Goal: Task Accomplishment & Management: Manage account settings

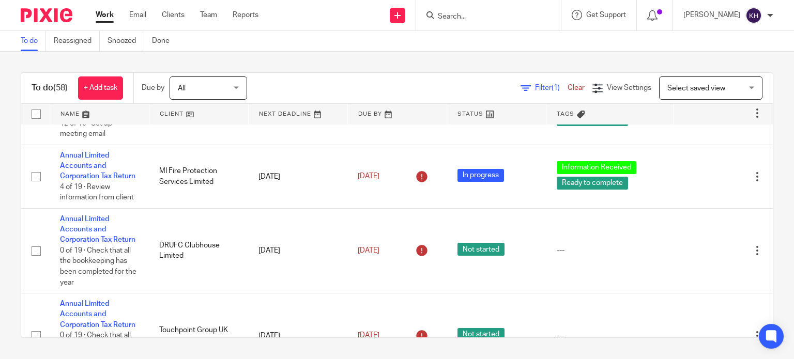
scroll to position [2490, 0]
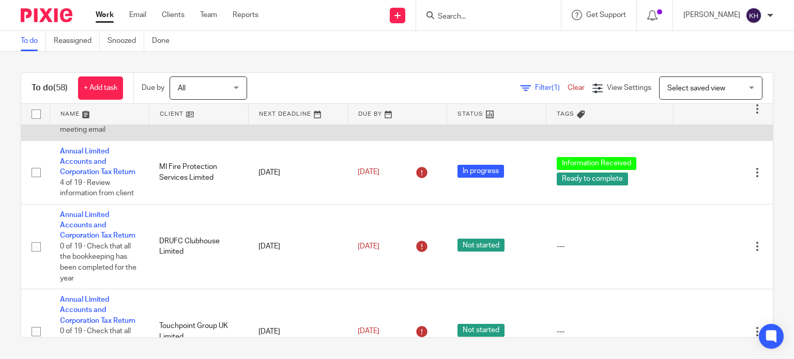
click at [89, 113] on link "Annual Limited Accounts and Corporation Tax Return" at bounding box center [97, 98] width 75 height 28
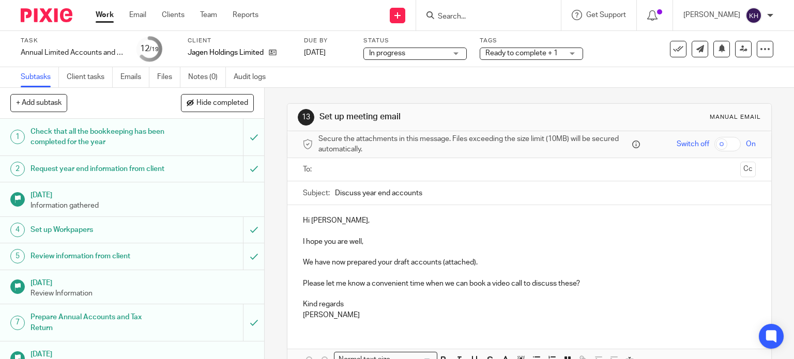
click at [389, 171] on input "text" at bounding box center [529, 170] width 414 height 12
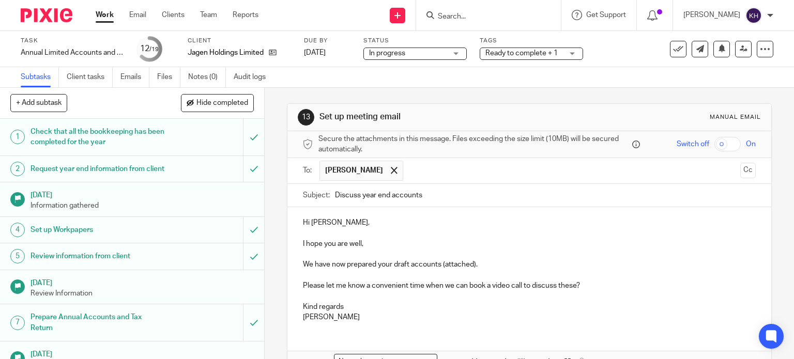
drag, startPoint x: 362, startPoint y: 194, endPoint x: 244, endPoint y: 202, distance: 118.1
click at [244, 202] on div "+ Add subtask Hide completed Cancel + Add 1 Check that all the bookkeeping has …" at bounding box center [397, 223] width 794 height 271
type input "Year end accounts"
click at [371, 222] on p "Hi [PERSON_NAME]," at bounding box center [529, 223] width 453 height 10
click at [374, 240] on p "I hope you are well," at bounding box center [529, 244] width 453 height 10
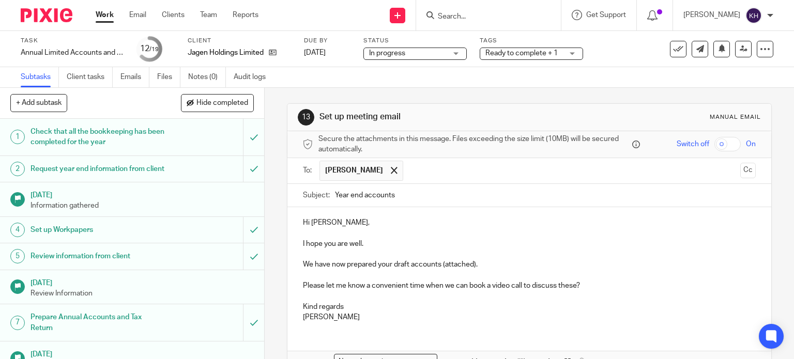
drag, startPoint x: 305, startPoint y: 264, endPoint x: 313, endPoint y: 270, distance: 9.2
click at [308, 266] on p "We have now prepared your draft accounts (attached)." at bounding box center [529, 264] width 453 height 10
click at [518, 267] on p "I have now prepared your draft accounts (attached), and the compnay tax liabili…" at bounding box center [529, 264] width 453 height 10
click at [571, 259] on p "I have now prepared your draft accounts (attached), and the company tax liabili…" at bounding box center [529, 264] width 453 height 10
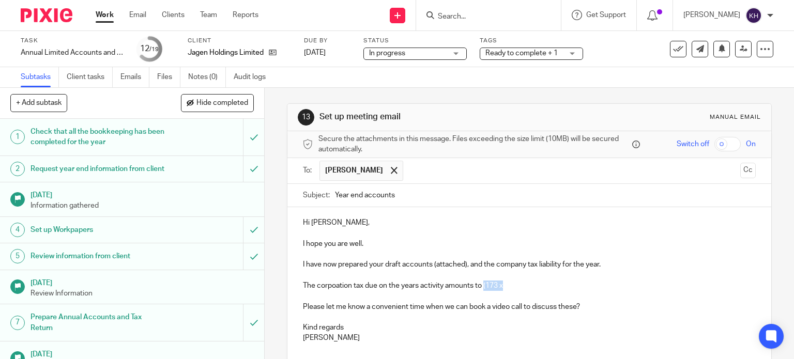
drag, startPoint x: 482, startPoint y: 286, endPoint x: 534, endPoint y: 290, distance: 51.8
click at [534, 290] on div "Hi James, I hope you are well. I have now prepared your draft accounts (attache…" at bounding box center [529, 279] width 484 height 144
click at [326, 237] on p at bounding box center [529, 233] width 453 height 10
click at [372, 258] on p at bounding box center [529, 254] width 453 height 10
click at [338, 268] on p "I have now prepared your draft accounts (attached), and the company tax liabili…" at bounding box center [529, 264] width 453 height 10
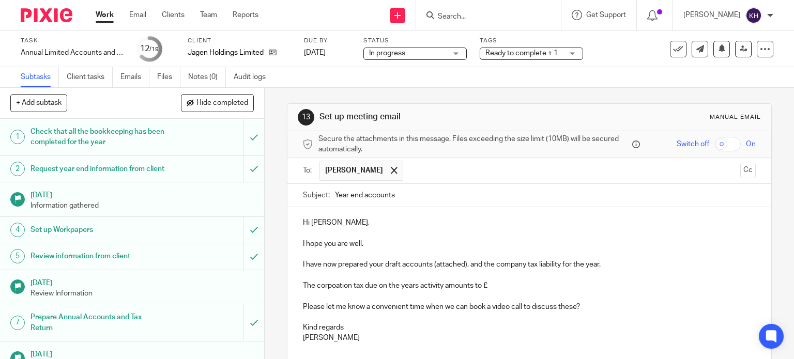
click at [410, 267] on p "I have now prepared your draft accounts (attached), and the company tax liabili…" at bounding box center [529, 264] width 453 height 10
click at [423, 194] on input "Year end accounts" at bounding box center [545, 195] width 421 height 23
type input "Year end accounts - Jagen Holdings Ltd"
click at [449, 254] on p at bounding box center [529, 254] width 453 height 10
click at [542, 271] on p at bounding box center [529, 275] width 453 height 10
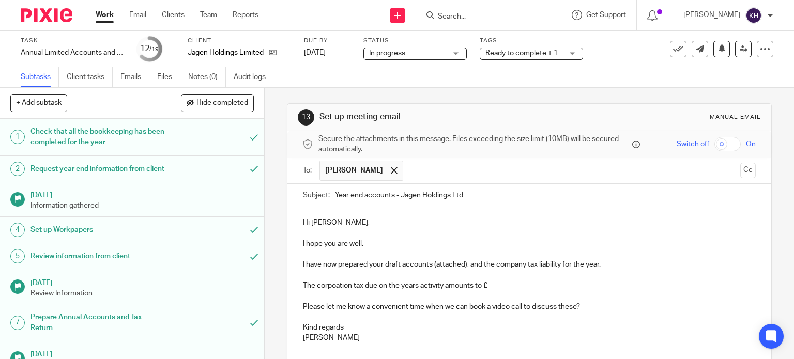
click at [596, 268] on p "I have now prepared your draft accounts (attached), and the company tax liabili…" at bounding box center [529, 264] width 453 height 10
click at [344, 285] on p "The corpoation tax due on the years activity amounts to £" at bounding box center [529, 286] width 453 height 10
click at [395, 286] on p "The corporation tax due on the years activity amounts to £" at bounding box center [529, 286] width 453 height 10
click at [454, 286] on p "The corporation tax due on the years activity amounts to £" at bounding box center [529, 286] width 453 height 10
click at [506, 289] on p "The corporation tax due on the years activity amounts to £" at bounding box center [529, 286] width 453 height 10
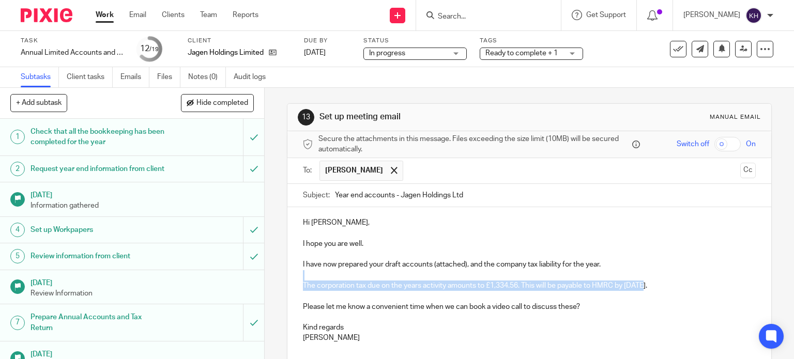
click at [642, 283] on div "Hi James, I hope you are well. I have now prepared your draft accounts (attache…" at bounding box center [529, 279] width 484 height 144
click at [643, 284] on p "The corporation tax due on the years activity amounts to £1,334.56. This will b…" at bounding box center [529, 286] width 453 height 10
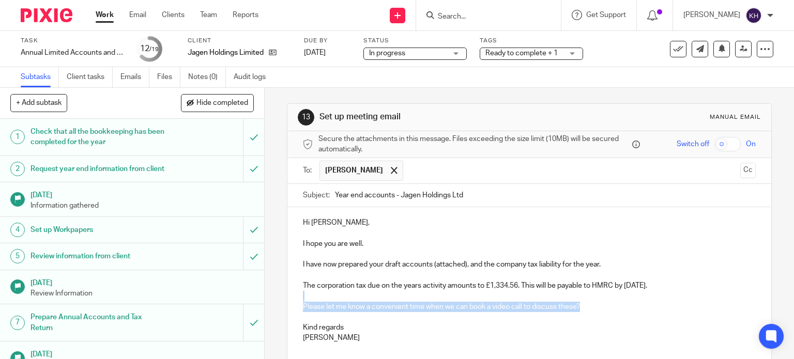
drag, startPoint x: 599, startPoint y: 304, endPoint x: 290, endPoint y: 300, distance: 309.1
click at [290, 300] on div "Hi James, I hope you are well. I have now prepared your draft accounts (attache…" at bounding box center [529, 279] width 484 height 144
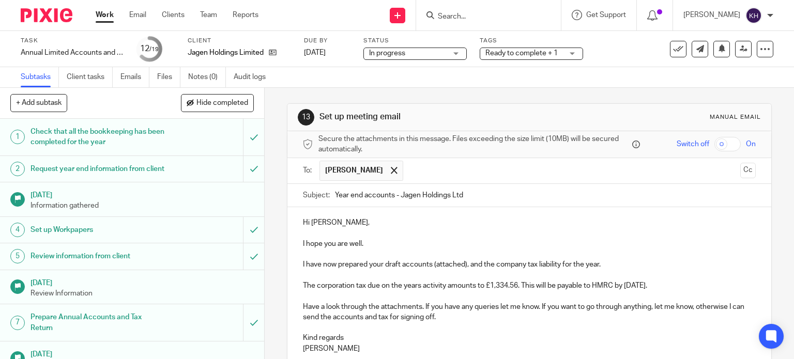
click at [498, 305] on p "Have a look through the attachments. If you have any queries let me know. If yo…" at bounding box center [529, 312] width 453 height 21
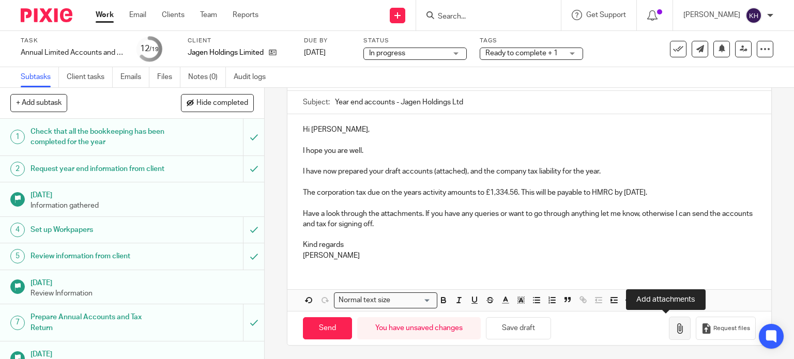
click at [674, 324] on icon "button" at bounding box center [679, 329] width 10 height 10
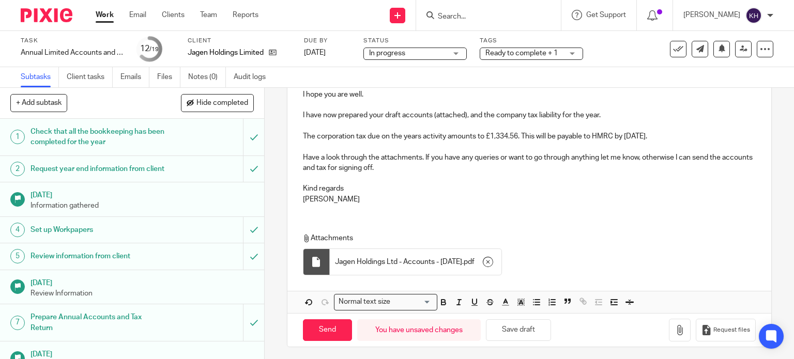
scroll to position [151, 0]
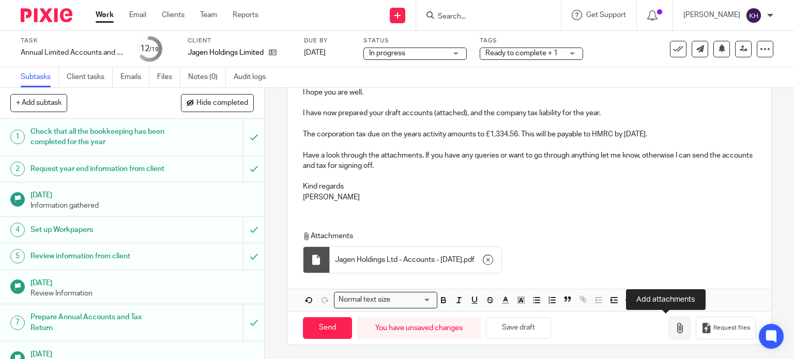
click at [674, 327] on icon "button" at bounding box center [679, 328] width 10 height 10
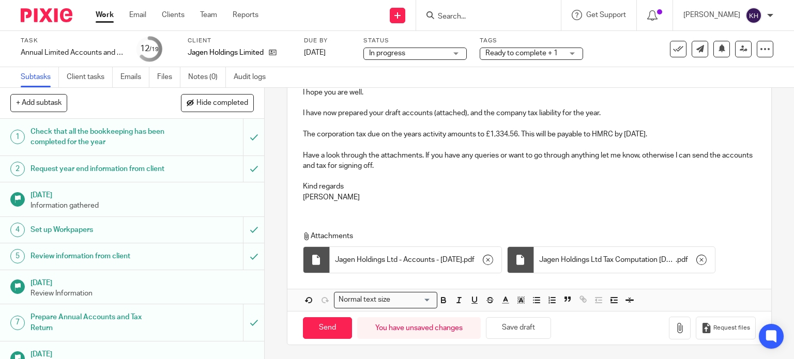
click at [453, 171] on p at bounding box center [529, 176] width 453 height 10
click at [322, 323] on input "Send" at bounding box center [327, 328] width 49 height 22
type input "Sent"
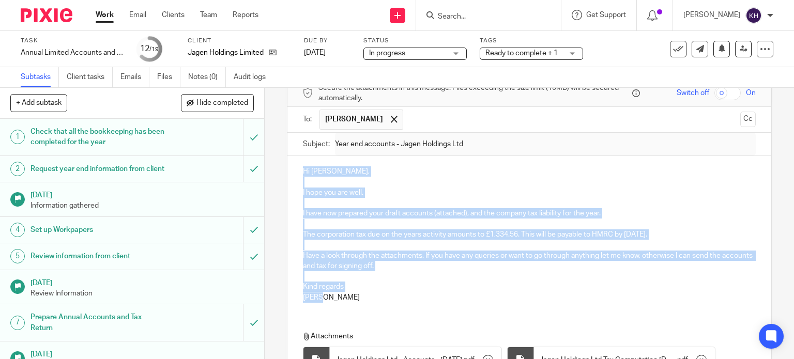
scroll to position [0, 0]
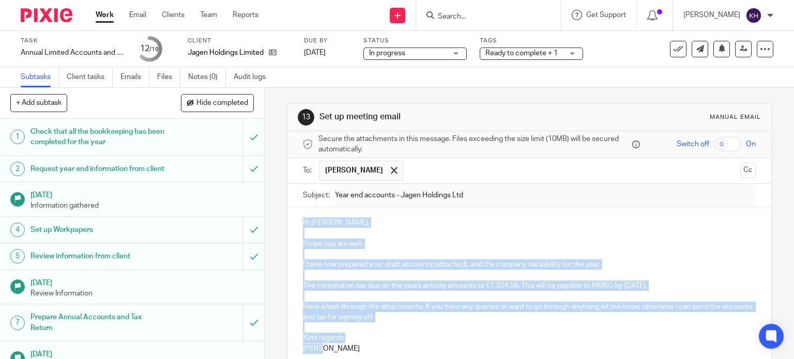
drag, startPoint x: 365, startPoint y: 196, endPoint x: 287, endPoint y: 214, distance: 80.1
click at [287, 214] on div "Hi James, I hope you are well. I have now prepared your draft accounts (attache…" at bounding box center [529, 284] width 484 height 154
copy div "Hi James, I hope you are well. I have now prepared your draft accounts (attache…"
click at [124, 75] on link "Emails" at bounding box center [134, 77] width 29 height 20
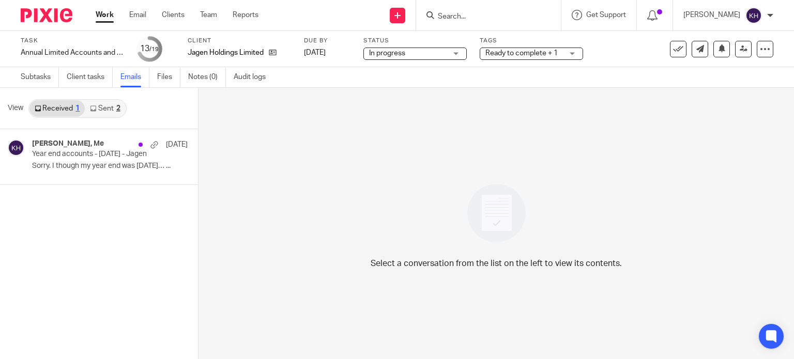
click at [111, 111] on link "Sent 2" at bounding box center [105, 108] width 40 height 17
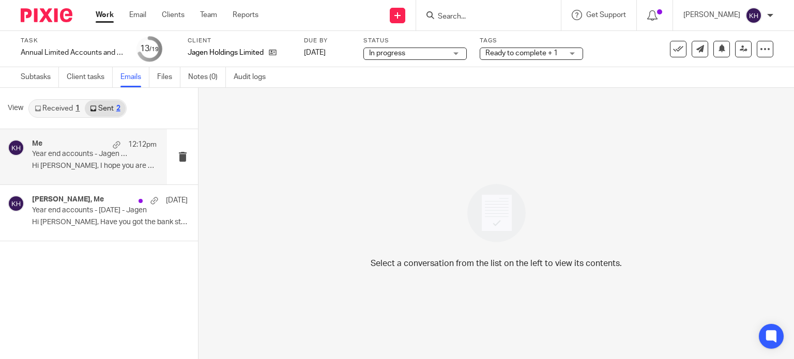
click at [69, 169] on p "Hi James, I hope you are well. I have..." at bounding box center [94, 166] width 125 height 9
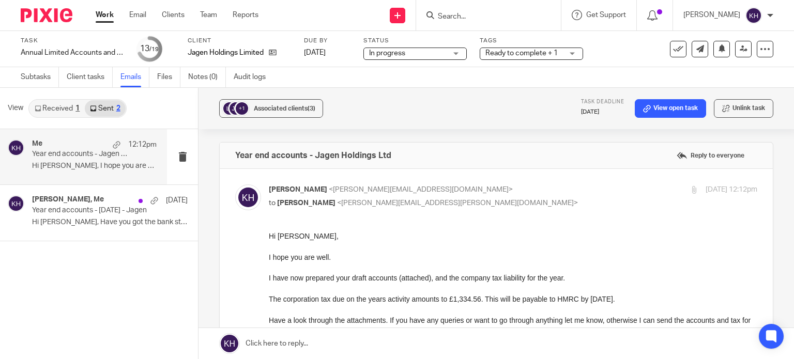
click at [524, 55] on span "Ready to complete + 1" at bounding box center [521, 53] width 72 height 7
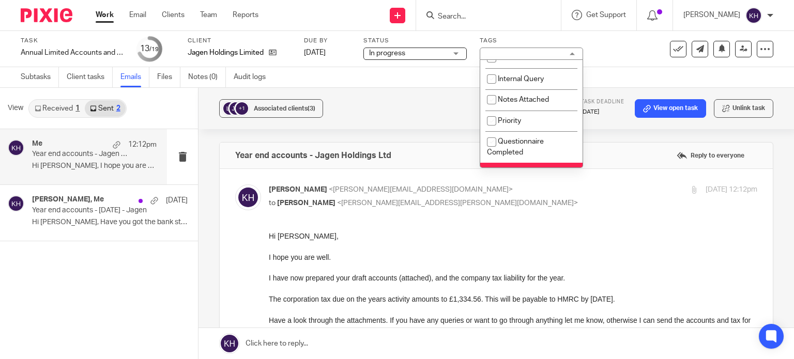
scroll to position [207, 0]
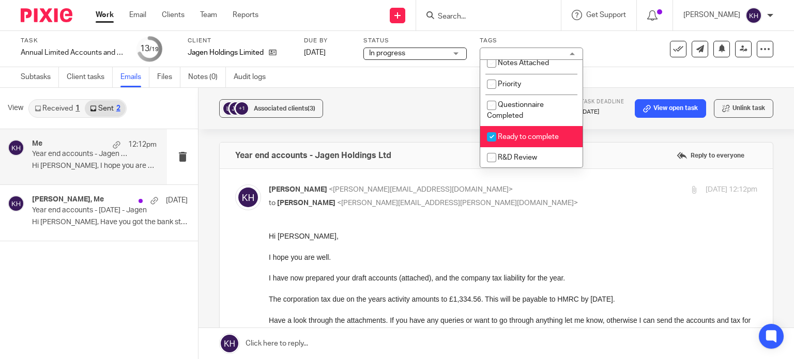
click at [513, 140] on span "Ready to complete" at bounding box center [528, 136] width 61 height 7
checkbox input "false"
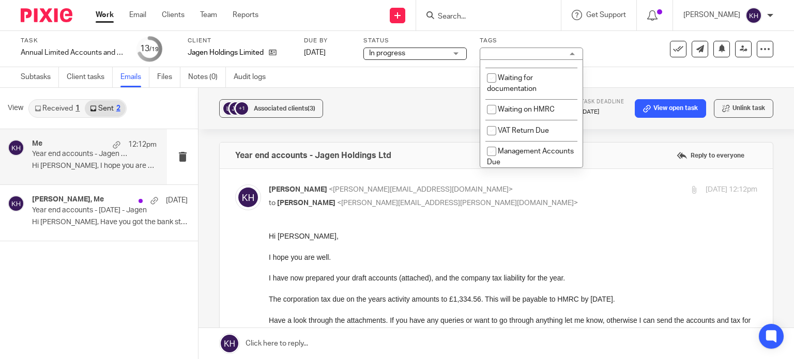
scroll to position [362, 0]
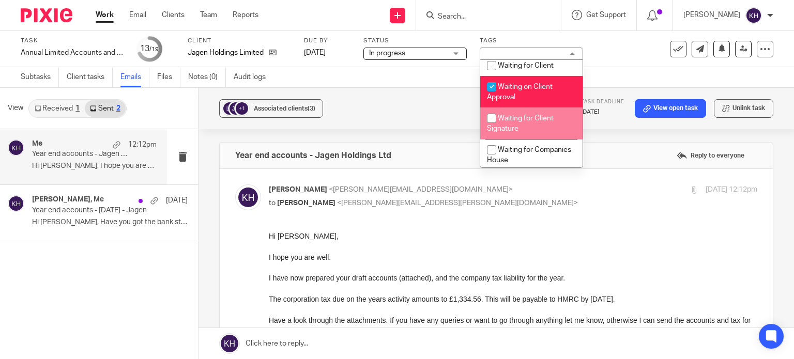
click at [395, 92] on div "+1 Associated clients (3) Task deadline 31 Mar 2026 View open task Unlink task" at bounding box center [495, 108] width 595 height 41
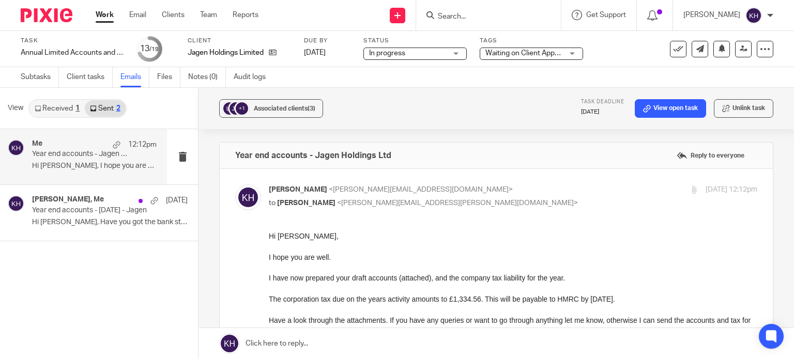
click at [95, 10] on div "Work Email Clients Team Reports Work Email Clients Team Reports Settings" at bounding box center [179, 15] width 189 height 30
click at [110, 16] on link "Work" at bounding box center [105, 15] width 18 height 10
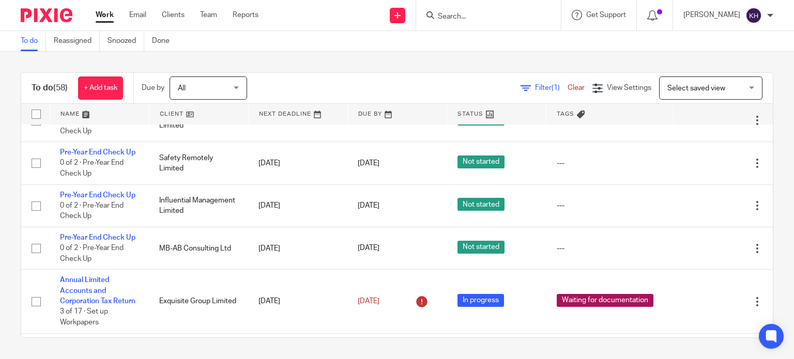
scroll to position [362, 0]
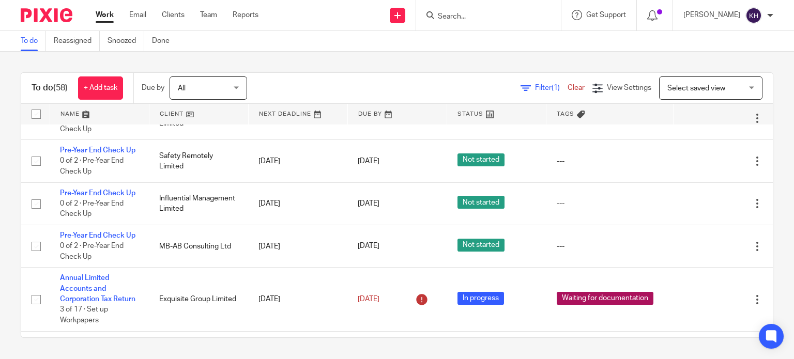
click at [500, 8] on div at bounding box center [488, 15] width 145 height 30
click at [498, 14] on input "Search" at bounding box center [483, 16] width 93 height 9
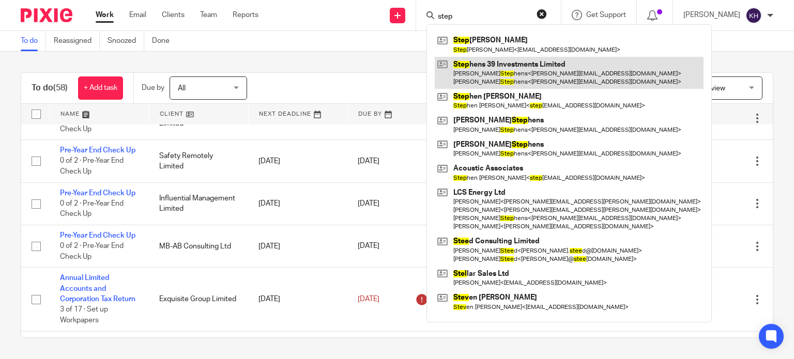
type input "step"
click at [556, 73] on link at bounding box center [569, 73] width 269 height 32
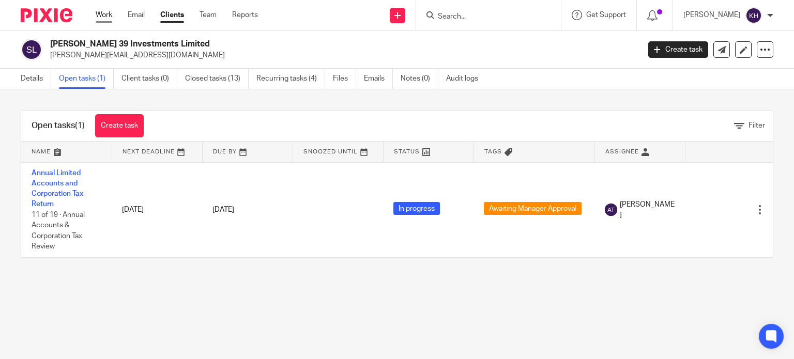
click at [102, 11] on link "Work" at bounding box center [104, 15] width 17 height 10
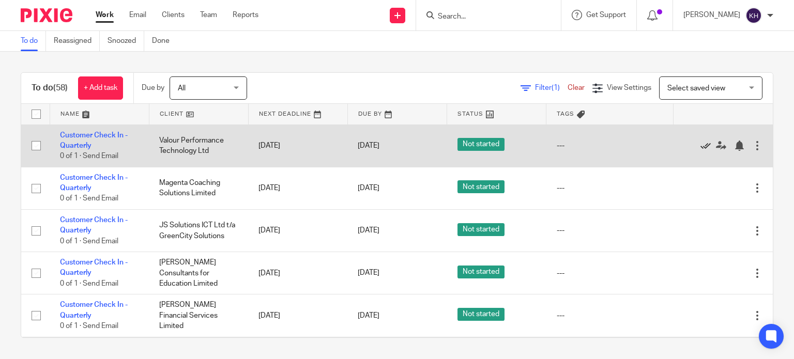
click at [700, 146] on icon at bounding box center [705, 146] width 10 height 10
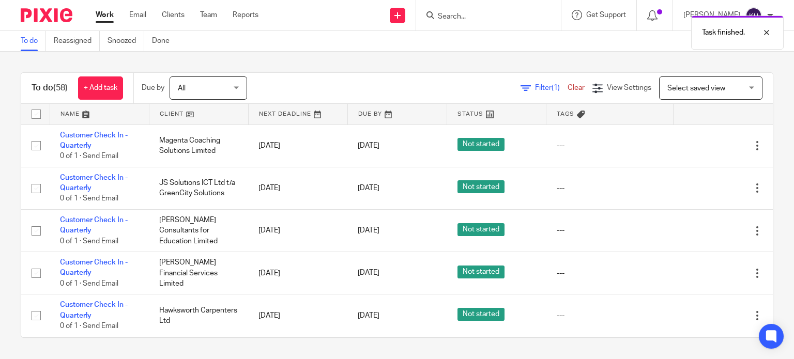
click at [700, 146] on icon at bounding box center [705, 146] width 10 height 10
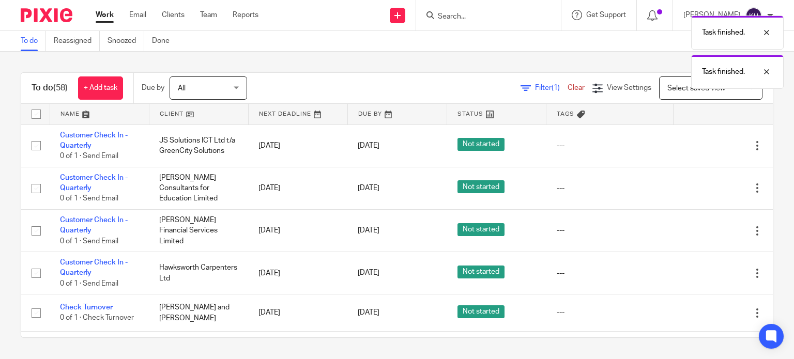
click at [700, 146] on icon at bounding box center [705, 146] width 10 height 10
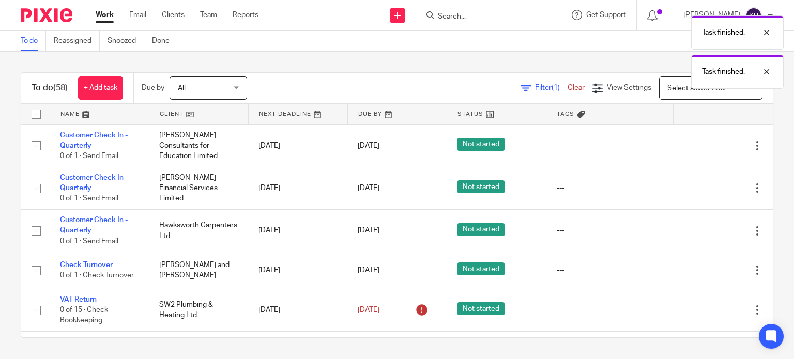
click at [700, 146] on icon at bounding box center [705, 146] width 10 height 10
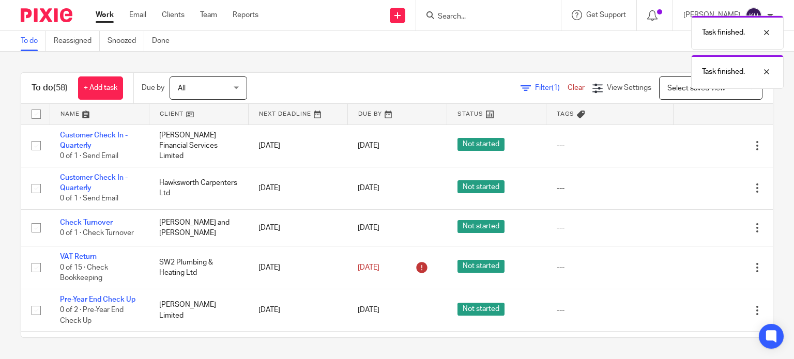
click at [700, 146] on icon at bounding box center [705, 146] width 10 height 10
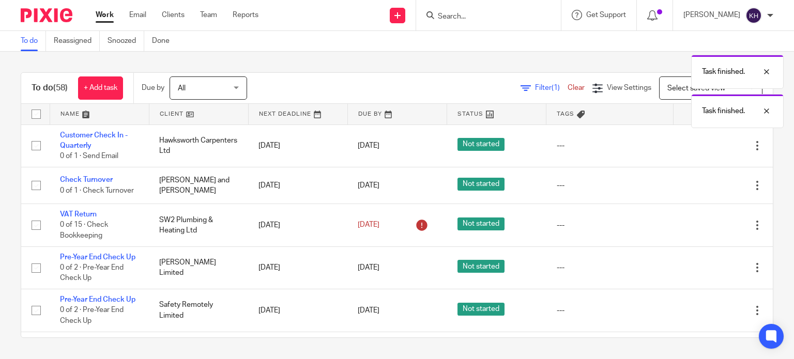
click at [700, 146] on icon at bounding box center [705, 146] width 10 height 10
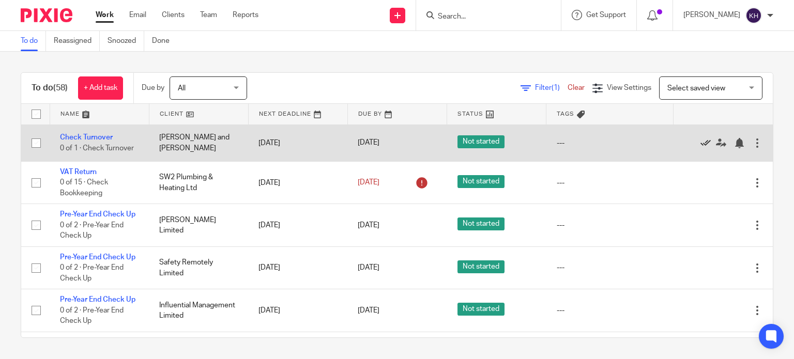
click at [700, 143] on icon at bounding box center [705, 143] width 10 height 10
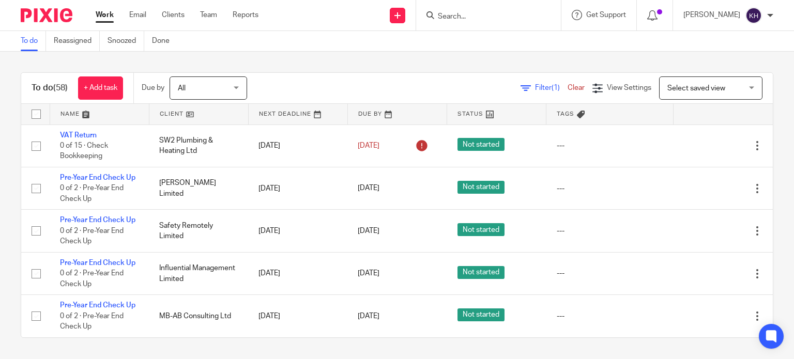
click at [529, 17] on input "Search" at bounding box center [483, 16] width 93 height 9
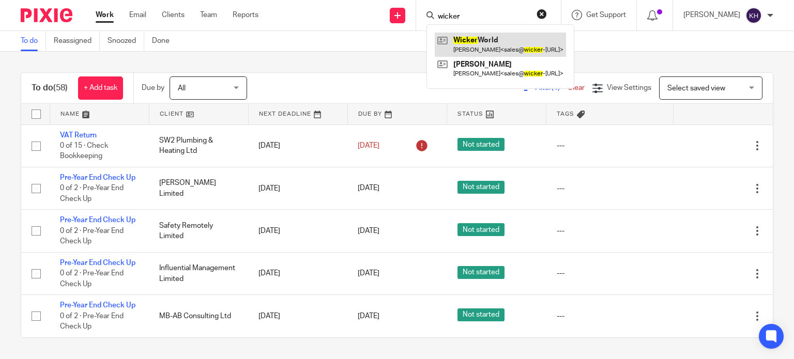
type input "wicker"
click at [548, 44] on link at bounding box center [500, 45] width 131 height 24
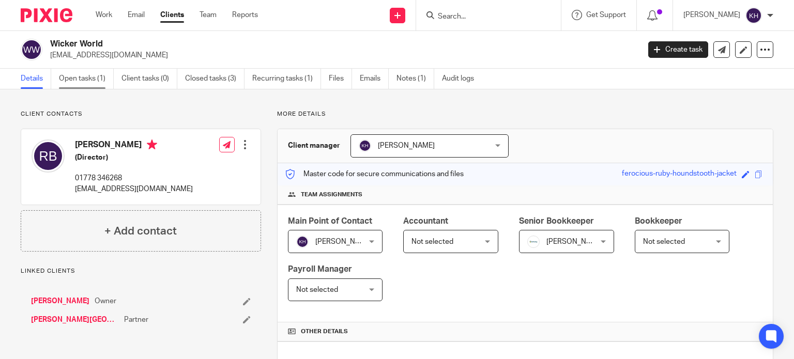
click at [66, 74] on link "Open tasks (1)" at bounding box center [86, 79] width 55 height 20
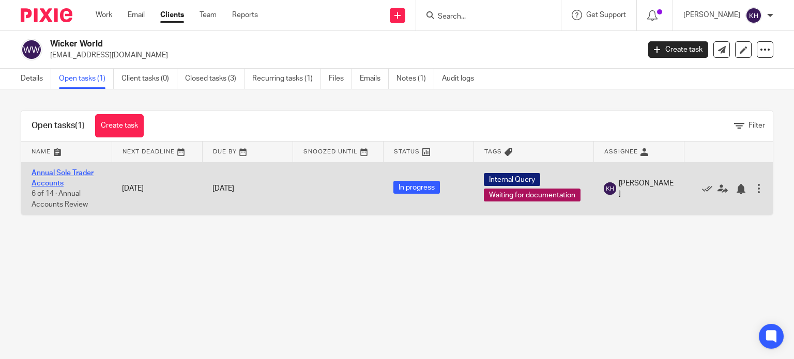
click at [57, 172] on link "Annual Sole Trader Accounts" at bounding box center [63, 179] width 62 height 18
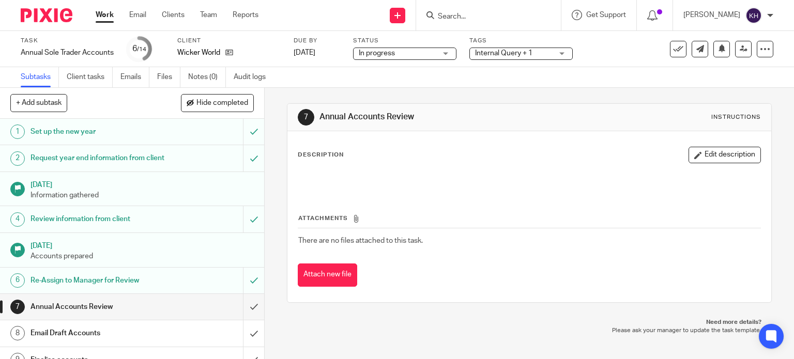
click at [530, 54] on span "Internal Query + 1" at bounding box center [503, 53] width 57 height 7
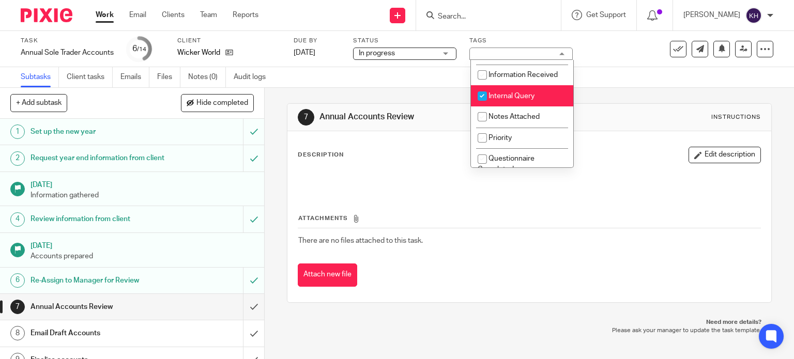
scroll to position [155, 0]
click at [533, 88] on li "Internal Query" at bounding box center [522, 93] width 102 height 21
checkbox input "false"
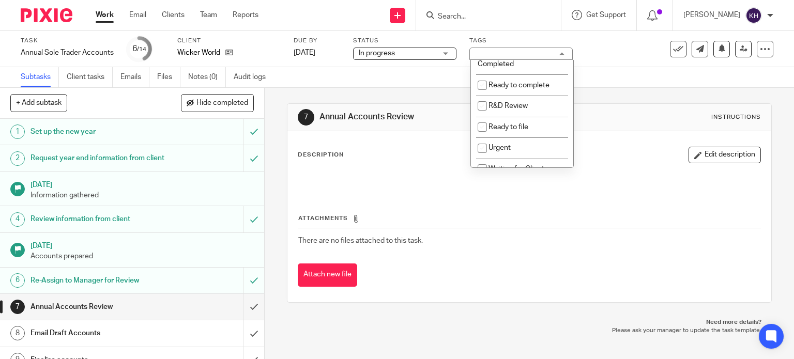
scroll to position [362, 0]
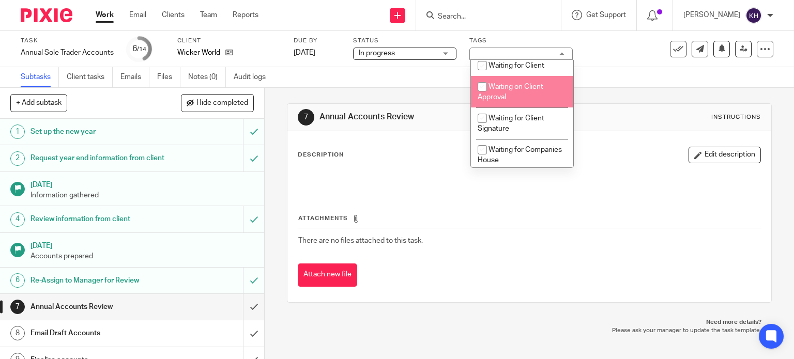
click at [540, 89] on span "Waiting on Client Approval" at bounding box center [511, 92] width 66 height 18
checkbox input "true"
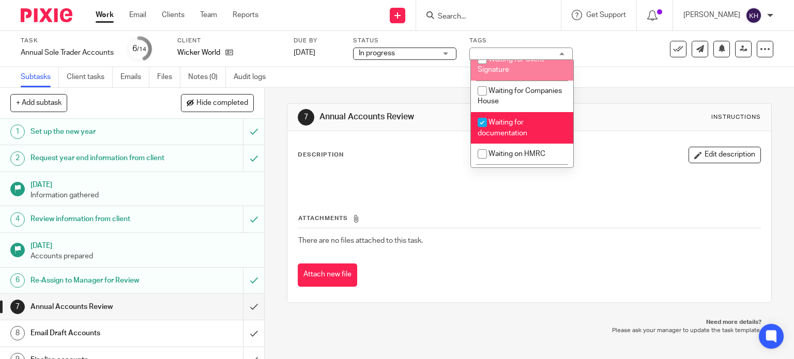
scroll to position [465, 0]
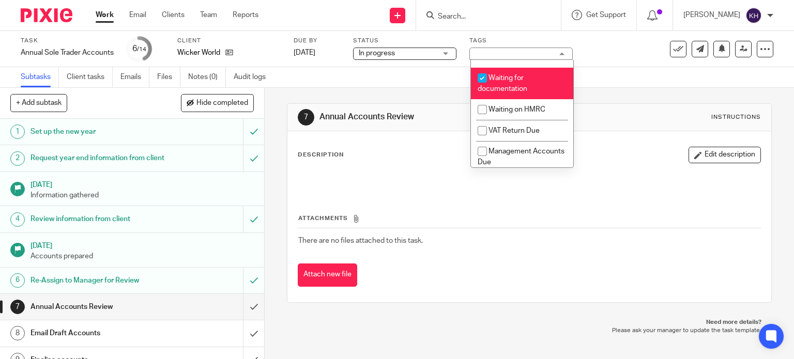
click at [533, 82] on li "Waiting for documentation" at bounding box center [522, 84] width 102 height 32
checkbox input "false"
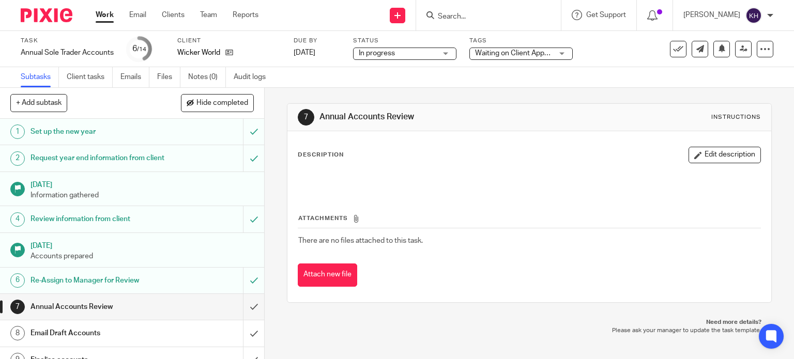
click at [634, 85] on div "Subtasks Client tasks Emails Files Notes (0) Audit logs" at bounding box center [397, 77] width 794 height 21
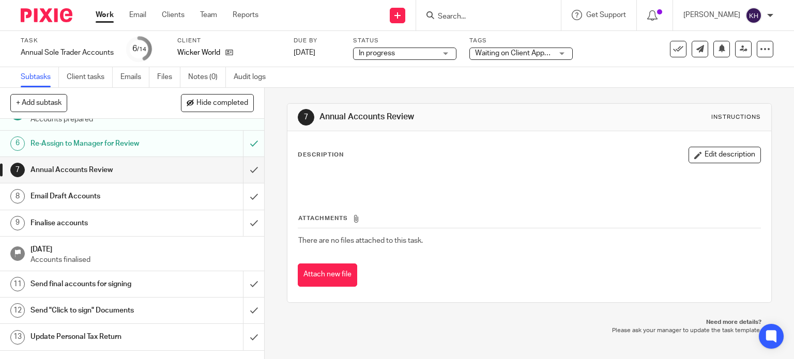
scroll to position [155, 0]
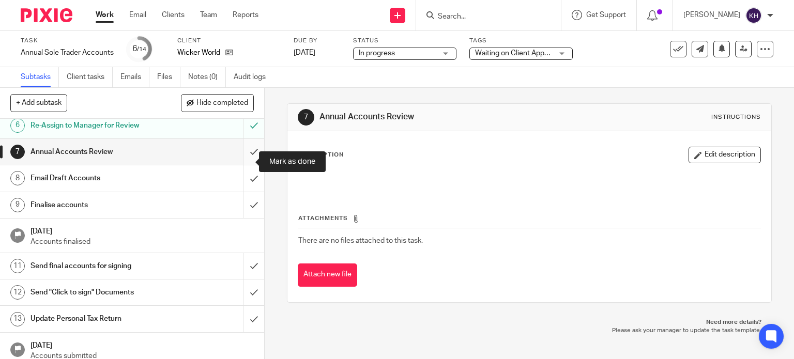
click at [244, 160] on input "submit" at bounding box center [132, 152] width 264 height 26
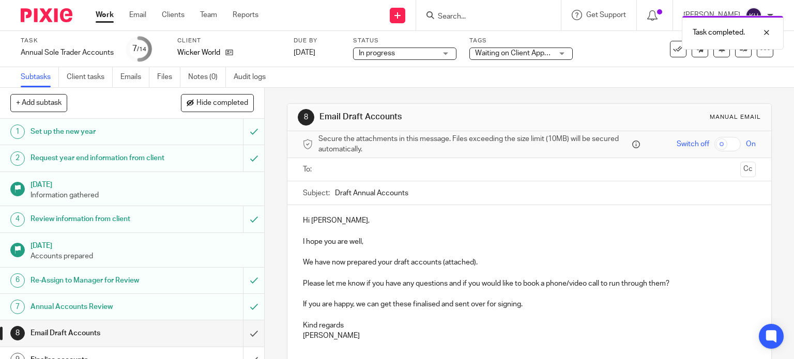
click at [387, 173] on input "text" at bounding box center [529, 170] width 414 height 12
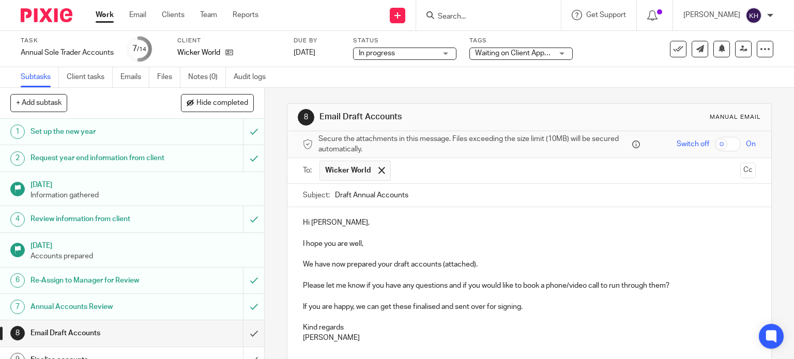
drag, startPoint x: 350, startPoint y: 195, endPoint x: 240, endPoint y: 201, distance: 109.7
click at [242, 201] on div "+ Add subtask Hide completed Cancel + Add 1 Set up the new year 2 Request year …" at bounding box center [397, 223] width 794 height 271
type input "Annual Accounts"
click at [437, 252] on p at bounding box center [529, 254] width 453 height 10
click at [389, 239] on p "I hope you are well," at bounding box center [529, 244] width 453 height 10
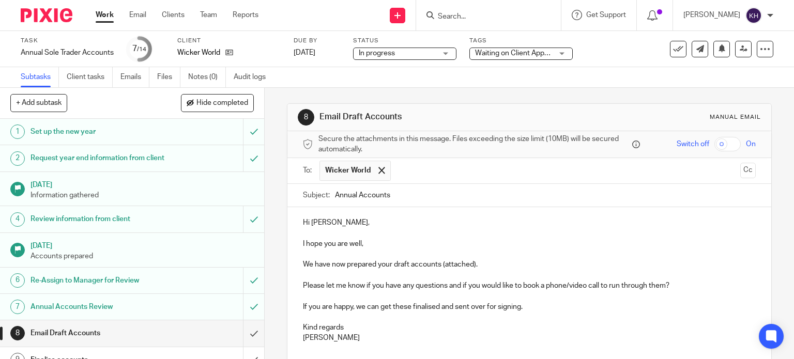
click at [513, 259] on p "We have now prepared your draft accounts (attached)." at bounding box center [529, 264] width 453 height 10
click at [363, 281] on p "Please let me know if you have any questions and if you would like to book a ph…" at bounding box center [529, 286] width 453 height 10
click at [404, 285] on p "Please let me know if you have any questions and if you would like to book a ph…" at bounding box center [529, 286] width 453 height 10
click at [450, 283] on p "Please let me know if you have any questions and if you would like to book a ph…" at bounding box center [529, 286] width 453 height 10
drag, startPoint x: 446, startPoint y: 283, endPoint x: 682, endPoint y: 285, distance: 235.7
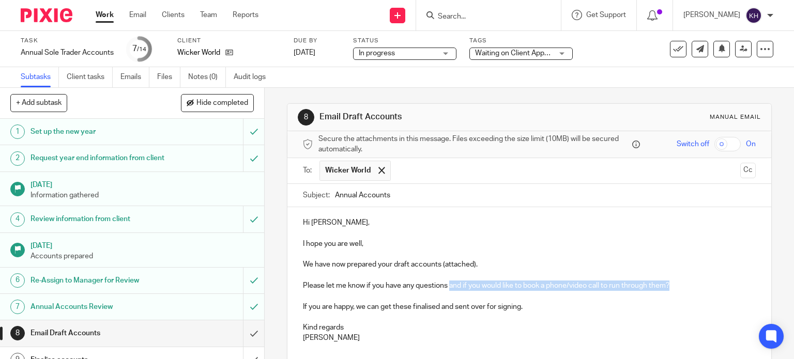
click at [682, 285] on p "Please let me know if you have any questions and if you would like to book a ph…" at bounding box center [529, 286] width 453 height 10
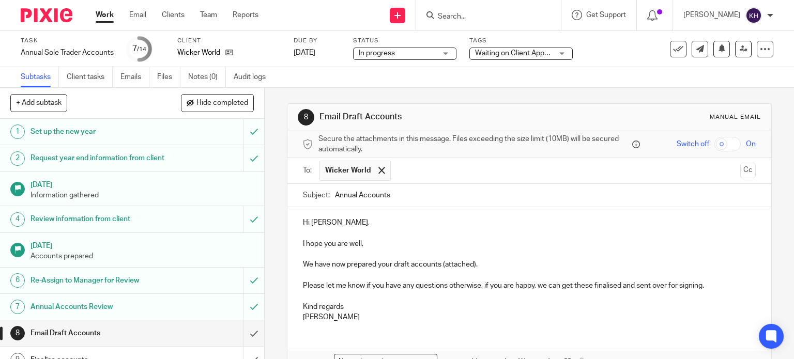
click at [622, 287] on p "Please let me know if you have any questions otherwise, if you are happy, we ca…" at bounding box center [529, 286] width 453 height 10
click at [542, 287] on p "Please let me know if you have any questions otherwise, if you are happy, we ca…" at bounding box center [529, 286] width 453 height 10
click at [593, 285] on p "Please let me know if you have any questions otherwise, if you are happy, I can…" at bounding box center [529, 286] width 453 height 10
click at [644, 285] on p "Please let me know if you have any questions otherwise, if you are happy, I can…" at bounding box center [529, 286] width 453 height 10
click at [715, 286] on p "Please let me know if you have any questions otherwise, if you are happy, I can…" at bounding box center [529, 286] width 453 height 10
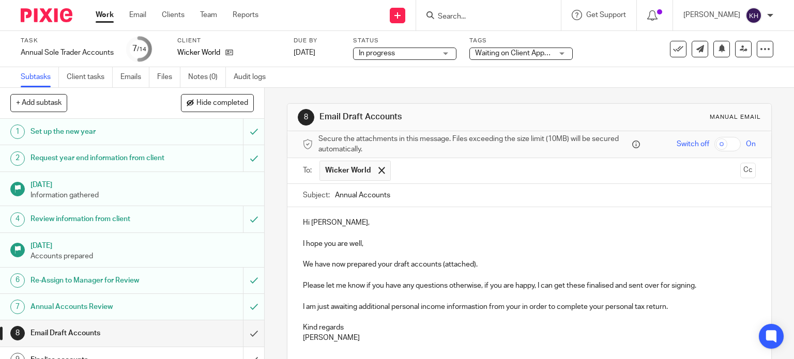
drag, startPoint x: 336, startPoint y: 295, endPoint x: 383, endPoint y: 301, distance: 46.9
click at [337, 295] on p at bounding box center [529, 296] width 453 height 10
drag, startPoint x: 383, startPoint y: 307, endPoint x: 420, endPoint y: 308, distance: 36.7
click at [383, 308] on p "I am just awaiting additional personal income informastion from your in order t…" at bounding box center [529, 307] width 453 height 10
click at [443, 308] on p "I am just awaiting additional personal income informastion from your in order t…" at bounding box center [529, 307] width 453 height 10
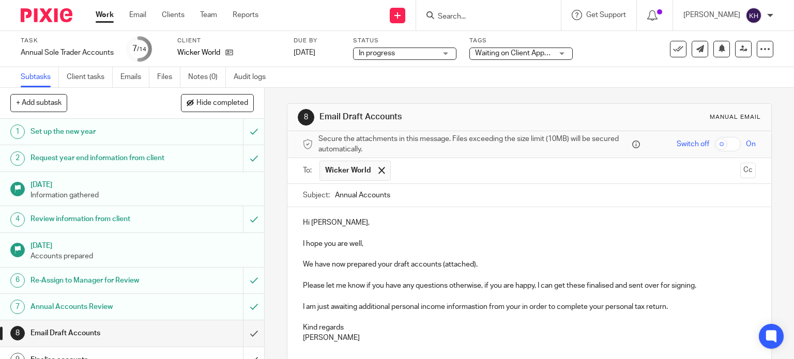
click at [475, 307] on p "I am just awaiting additional personal income informastion from your in order t…" at bounding box center [529, 307] width 453 height 10
click at [496, 268] on p "We have now prepared your draft accounts (attached)." at bounding box center [529, 264] width 453 height 10
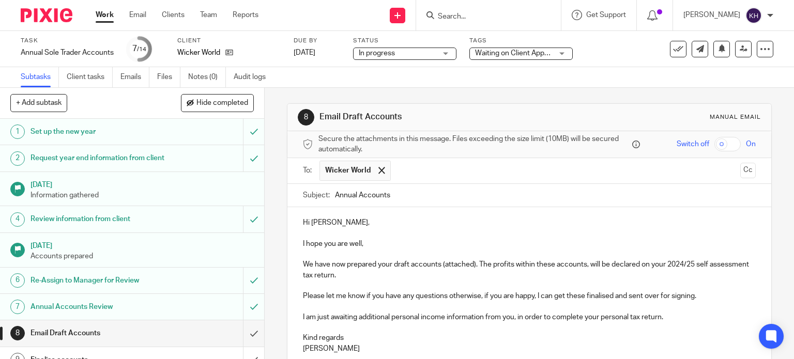
click at [429, 302] on p at bounding box center [529, 307] width 453 height 10
click at [536, 300] on p "Please let me know if you have any questions otherwise, if you are happy, I can…" at bounding box center [529, 296] width 453 height 10
click at [446, 297] on p "Please let me know if you have any questions otherwise, if you are happy, I can…" at bounding box center [529, 296] width 453 height 10
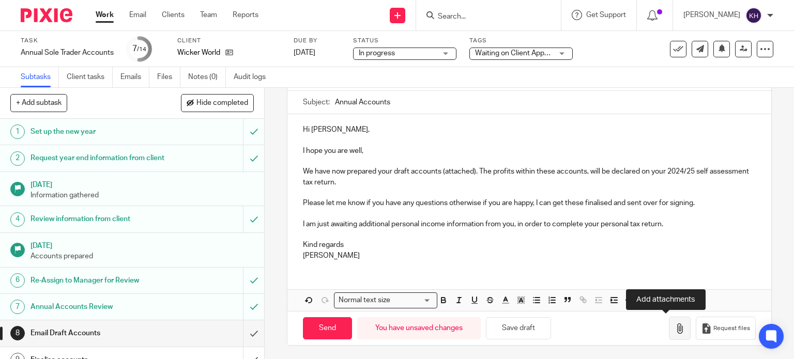
click at [674, 325] on icon "button" at bounding box center [679, 329] width 10 height 10
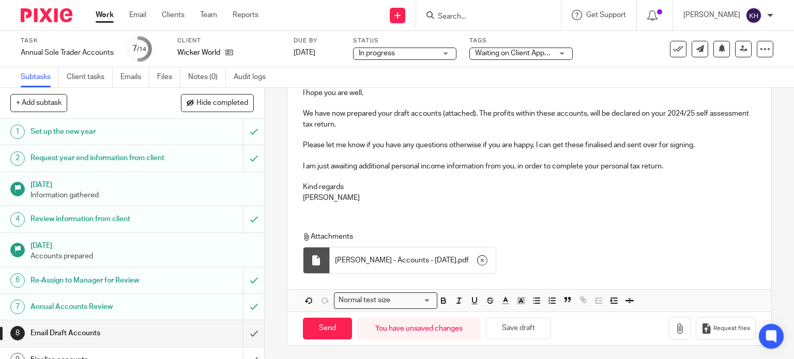
scroll to position [151, 0]
click at [324, 330] on input "Send" at bounding box center [327, 328] width 49 height 22
type input "Sent"
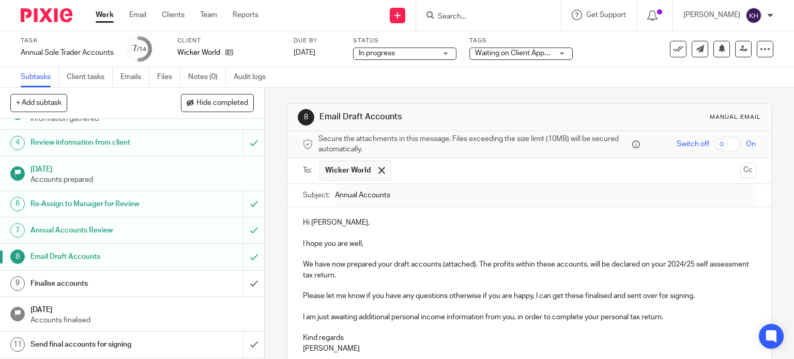
scroll to position [0, 0]
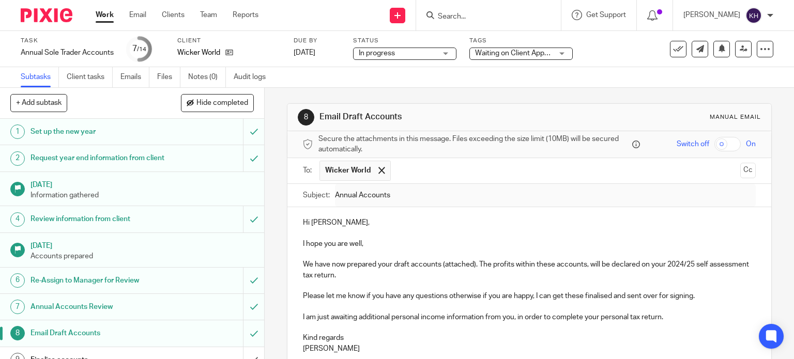
click at [98, 7] on div "Work Email Clients Team Reports Work Email Clients Team Reports Settings" at bounding box center [179, 15] width 189 height 30
click at [102, 12] on link "Work" at bounding box center [105, 15] width 18 height 10
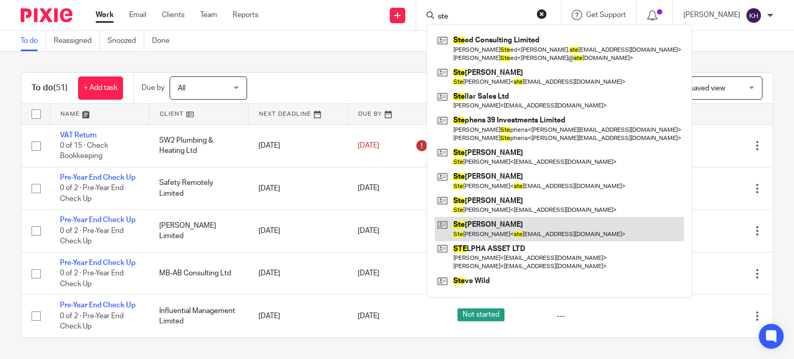
type input "ste"
click at [558, 232] on link at bounding box center [559, 229] width 249 height 24
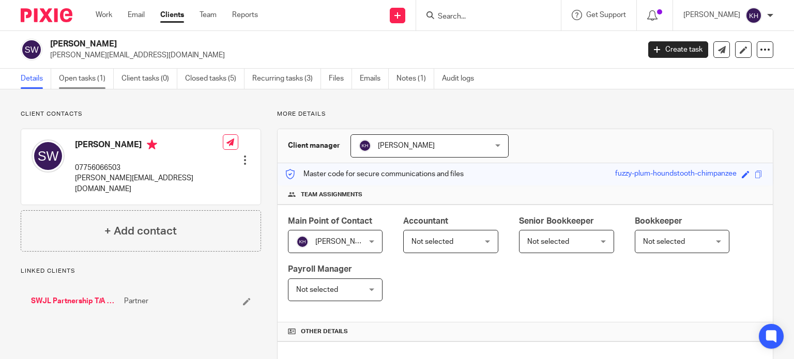
click at [81, 76] on link "Open tasks (1)" at bounding box center [86, 79] width 55 height 20
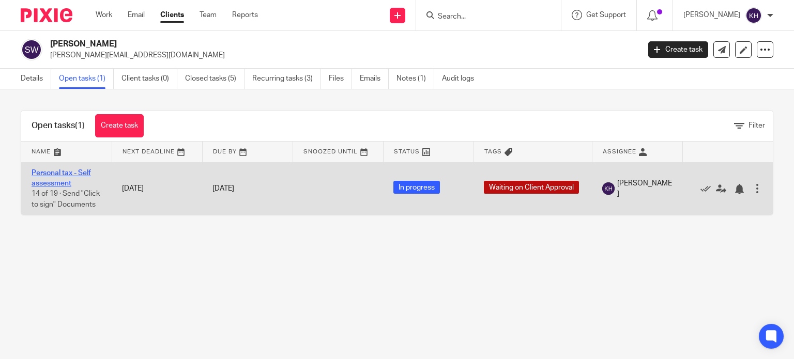
click at [50, 175] on link "Personal tax - Self assessment" at bounding box center [61, 179] width 59 height 18
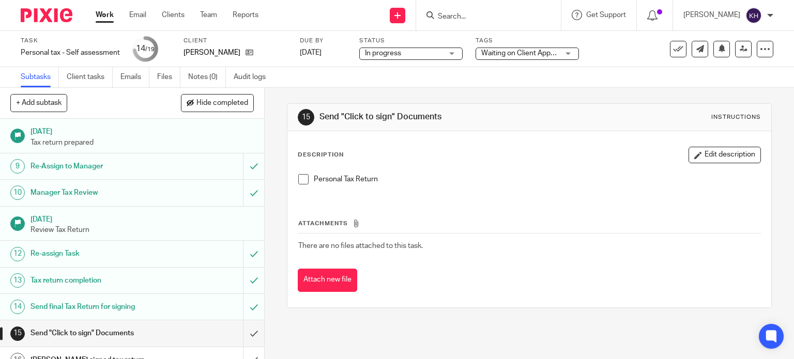
scroll to position [302, 0]
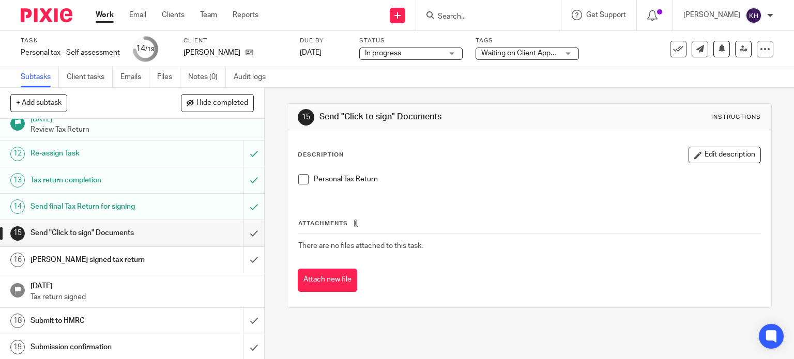
click at [109, 230] on h1 "Send "Click to sign" Documents" at bounding box center [97, 233] width 135 height 16
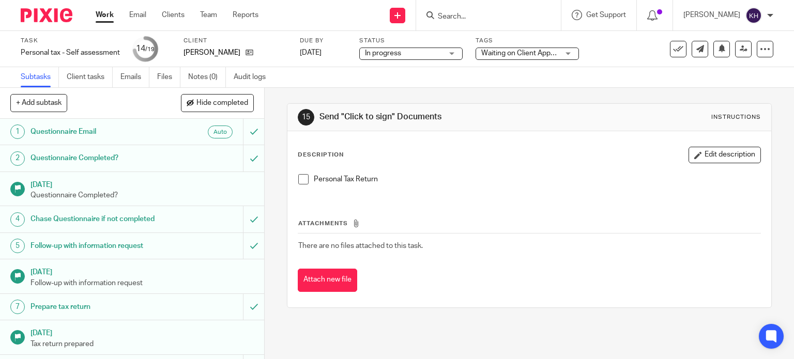
scroll to position [258, 0]
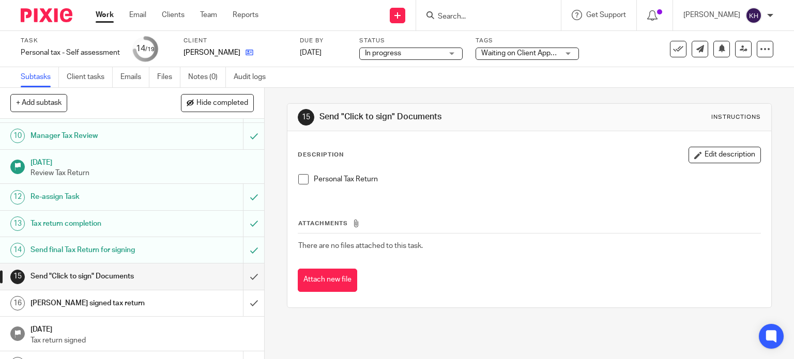
drag, startPoint x: 249, startPoint y: 45, endPoint x: 247, endPoint y: 51, distance: 5.6
click at [249, 45] on div "Client Steven Williams" at bounding box center [234, 49] width 103 height 25
click at [247, 51] on icon at bounding box center [249, 53] width 8 height 8
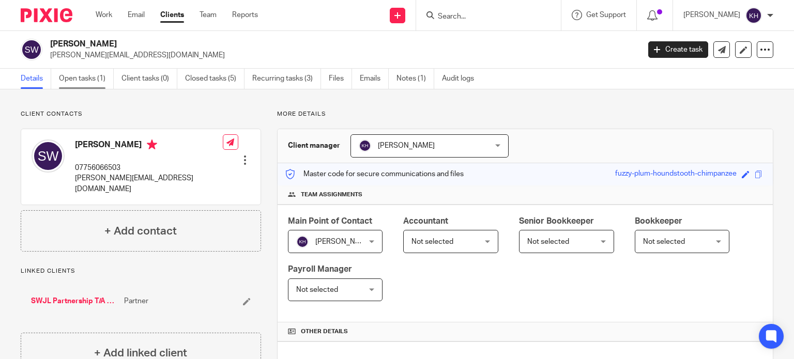
click at [79, 81] on link "Open tasks (1)" at bounding box center [86, 79] width 55 height 20
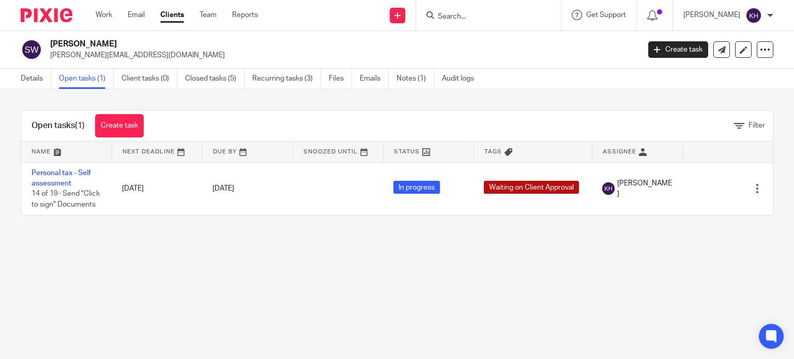
click at [324, 245] on main "Steven Williams steve@pubhistorysociety.co.uk Create task Update from Companies…" at bounding box center [397, 179] width 794 height 359
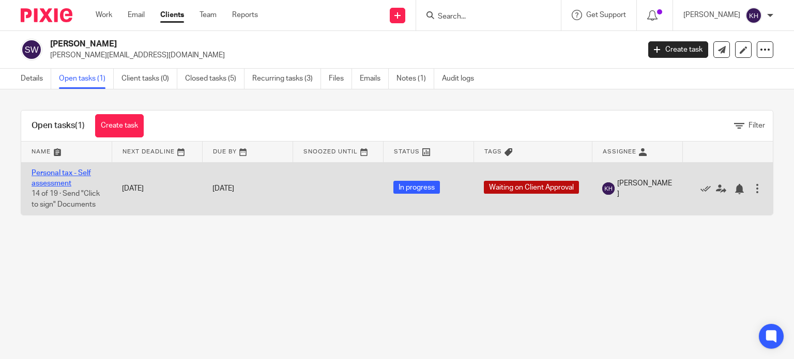
click at [43, 176] on link "Personal tax - Self assessment" at bounding box center [61, 179] width 59 height 18
click at [46, 172] on link "Personal tax - Self assessment" at bounding box center [61, 179] width 59 height 18
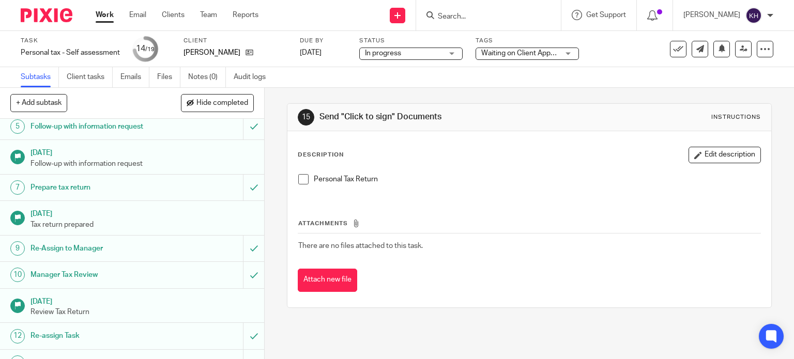
scroll to position [302, 0]
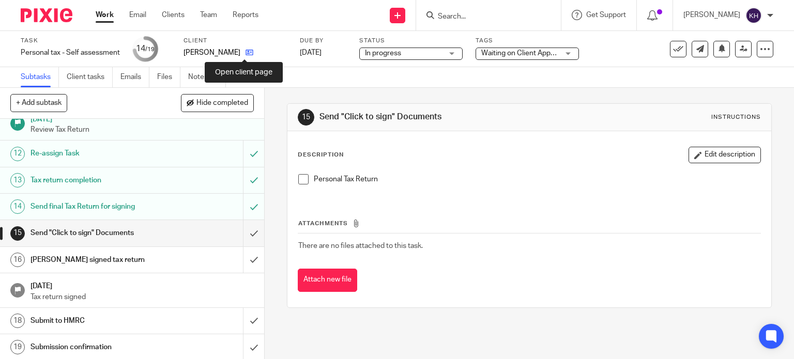
click at [245, 53] on icon at bounding box center [249, 53] width 8 height 8
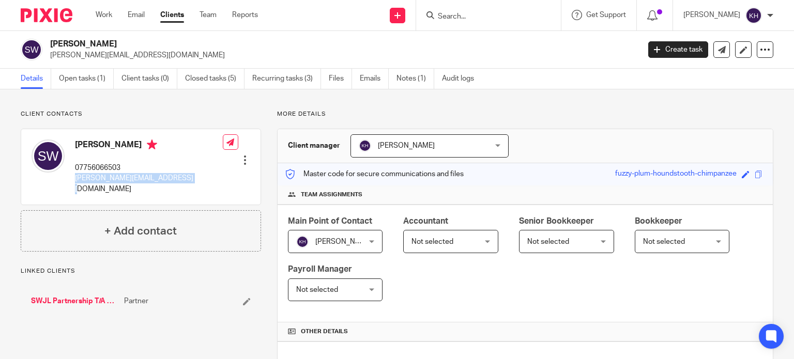
drag, startPoint x: 75, startPoint y: 179, endPoint x: 183, endPoint y: 180, distance: 108.5
click at [183, 180] on div "Steven Williams 07756066503 steve@pubhistorysociety.co.uk Edit contact Create c…" at bounding box center [140, 166] width 239 height 75
copy p "steve@pubhistorysociety.co.uk"
drag, startPoint x: 73, startPoint y: 82, endPoint x: 107, endPoint y: 81, distance: 33.6
click at [73, 82] on link "Open tasks (1)" at bounding box center [86, 79] width 55 height 20
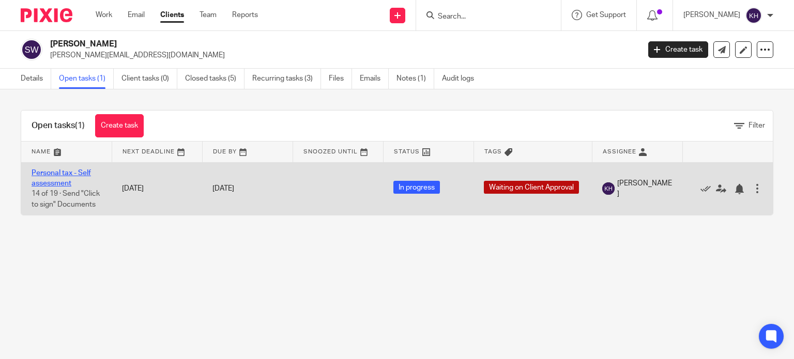
click at [48, 175] on link "Personal tax - Self assessment" at bounding box center [61, 179] width 59 height 18
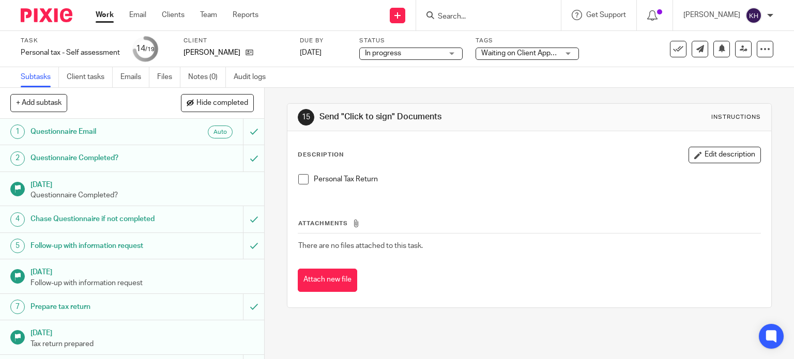
click at [530, 49] on span "Waiting on Client Approval" at bounding box center [520, 53] width 78 height 11
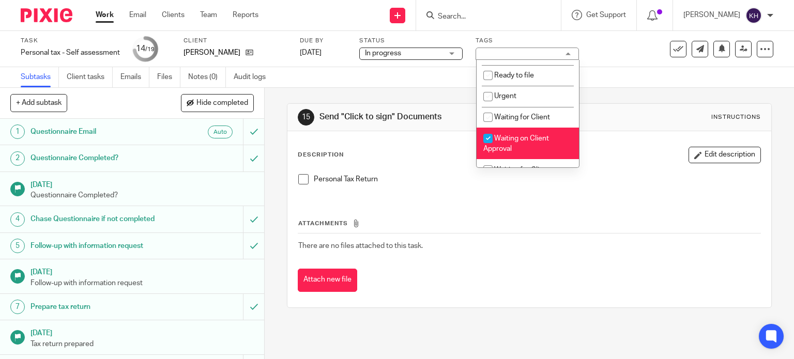
click at [544, 150] on li "Waiting on Client Approval" at bounding box center [528, 144] width 102 height 32
checkbox input "false"
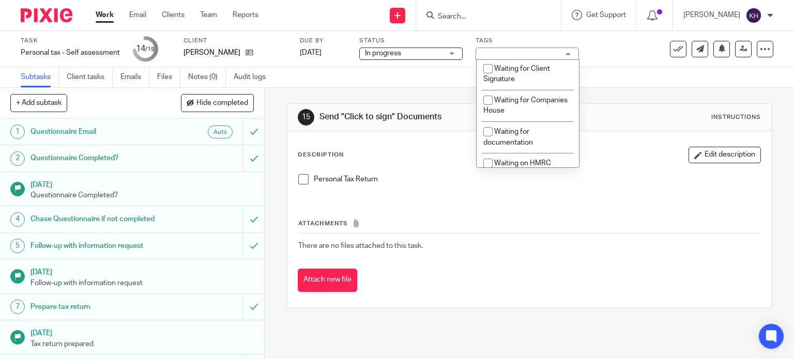
scroll to position [413, 0]
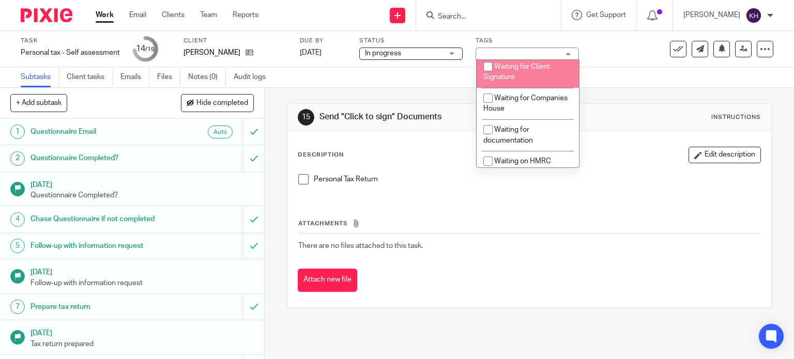
click at [533, 78] on li "Waiting for Client Signature" at bounding box center [528, 72] width 102 height 32
checkbox input "true"
click at [701, 89] on div "15 Send "Click to sign" Documents Instructions Description Edit description Per…" at bounding box center [529, 206] width 485 height 236
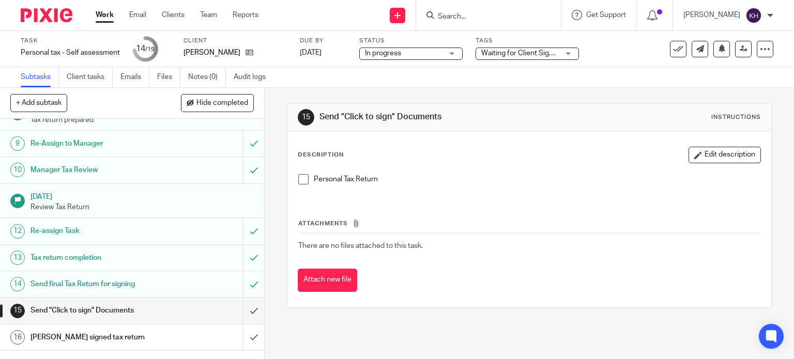
scroll to position [302, 0]
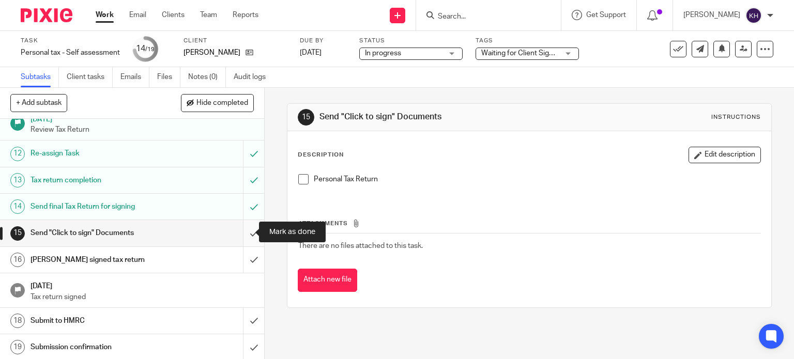
click at [247, 227] on input "submit" at bounding box center [132, 233] width 264 height 26
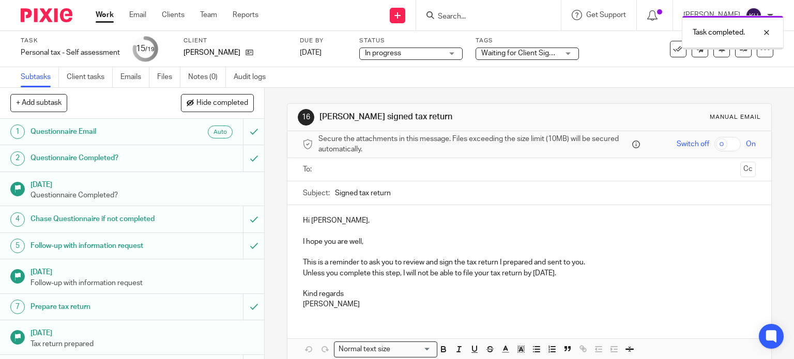
click at [108, 19] on link "Work" at bounding box center [105, 15] width 18 height 10
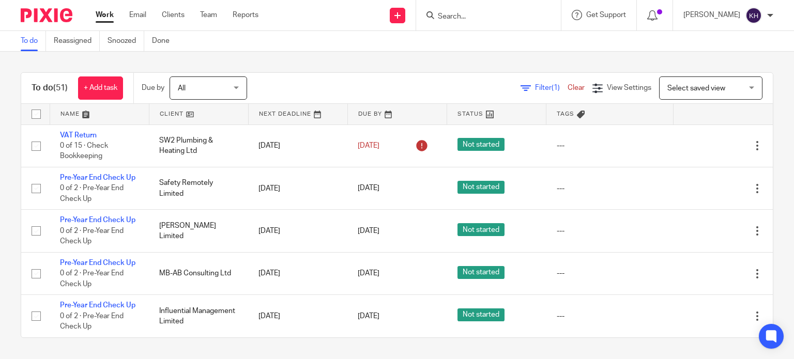
click at [318, 70] on div "To do (51) + Add task Due by All All [DATE] [DATE] This week Next week This mon…" at bounding box center [397, 205] width 794 height 307
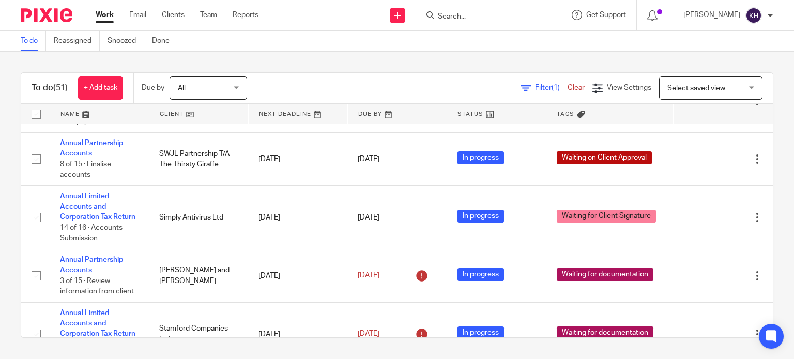
scroll to position [310, 0]
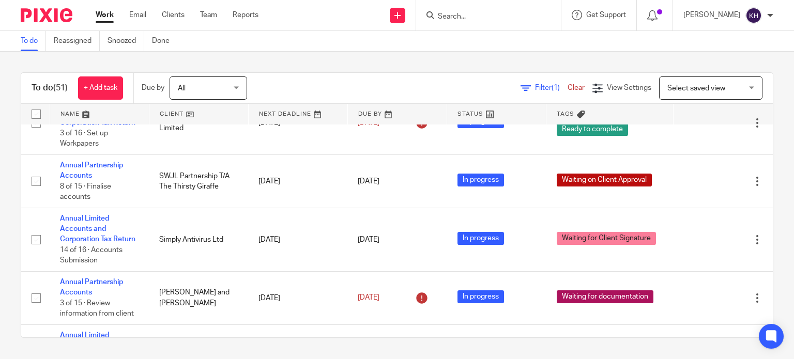
click at [494, 10] on form at bounding box center [492, 15] width 110 height 13
click at [495, 14] on input "Search" at bounding box center [483, 16] width 93 height 9
type input "376008789"
drag, startPoint x: 527, startPoint y: 12, endPoint x: 406, endPoint y: 16, distance: 121.0
click at [406, 16] on div "Send new email Create task Add client 376008789 No results found. Try searching…" at bounding box center [534, 15] width 520 height 30
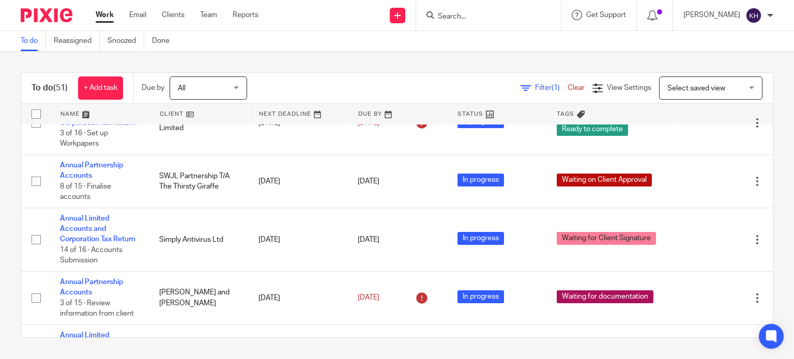
click at [518, 19] on input "Search" at bounding box center [483, 16] width 93 height 9
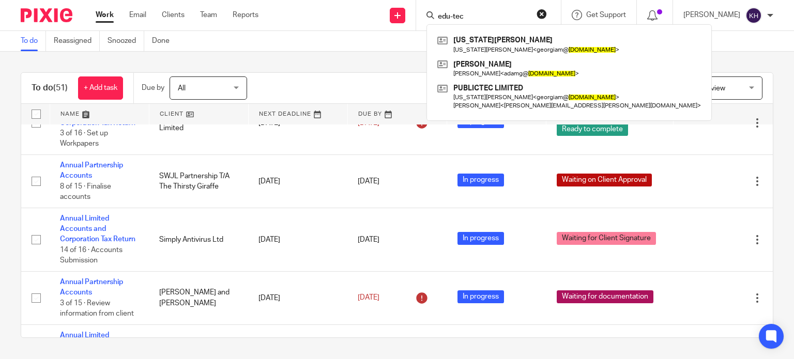
type input "edu-tec"
click button "submit" at bounding box center [0, 0] width 0 height 0
drag, startPoint x: 493, startPoint y: 16, endPoint x: 432, endPoint y: 14, distance: 61.0
click at [432, 14] on div "Send new email Create task Add client edu-tec Georgia Myers Georgia Myers < geo…" at bounding box center [534, 15] width 520 height 30
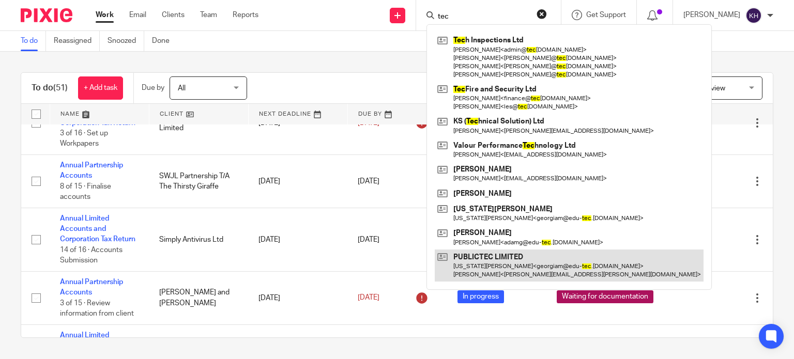
type input "tec"
click at [542, 267] on link at bounding box center [569, 266] width 269 height 32
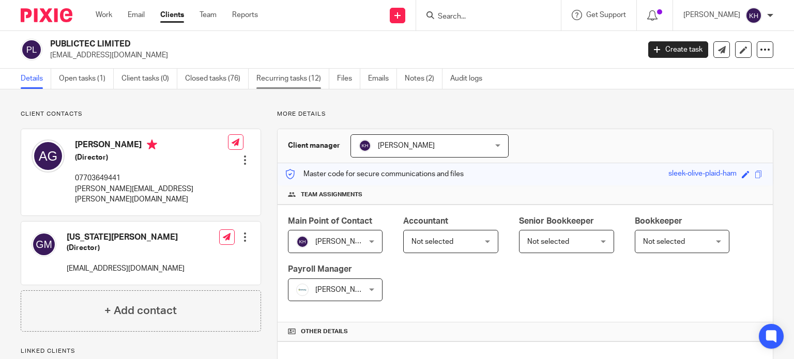
click at [293, 82] on link "Recurring tasks (12)" at bounding box center [292, 79] width 73 height 20
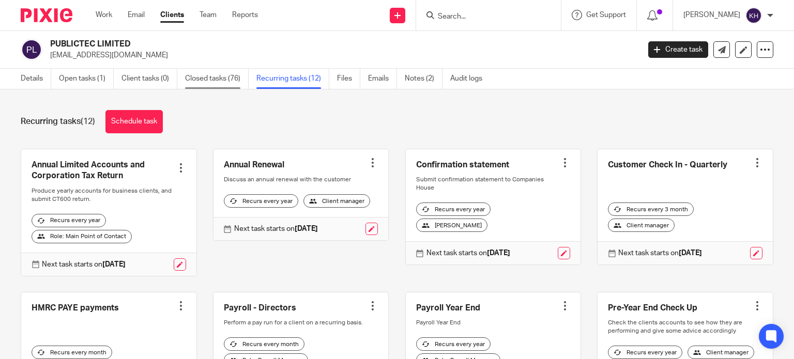
click at [226, 79] on link "Closed tasks (76)" at bounding box center [217, 79] width 64 height 20
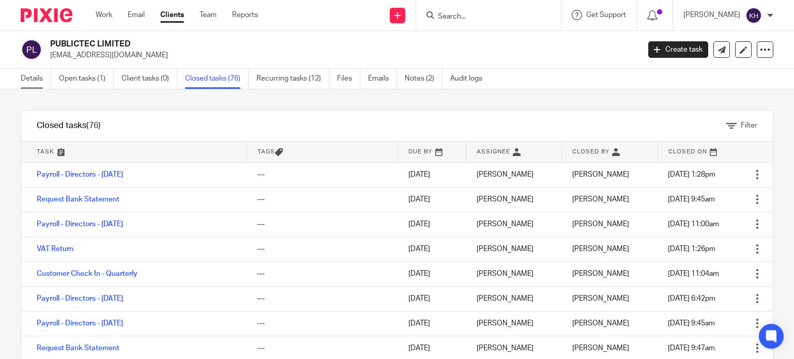
click at [29, 77] on link "Details" at bounding box center [36, 79] width 30 height 20
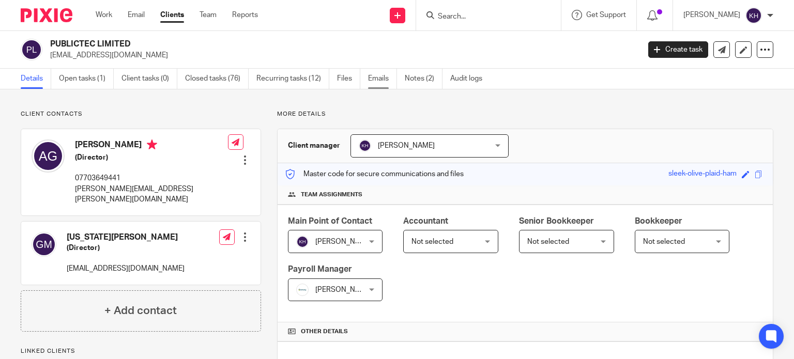
click at [382, 76] on link "Emails" at bounding box center [382, 79] width 29 height 20
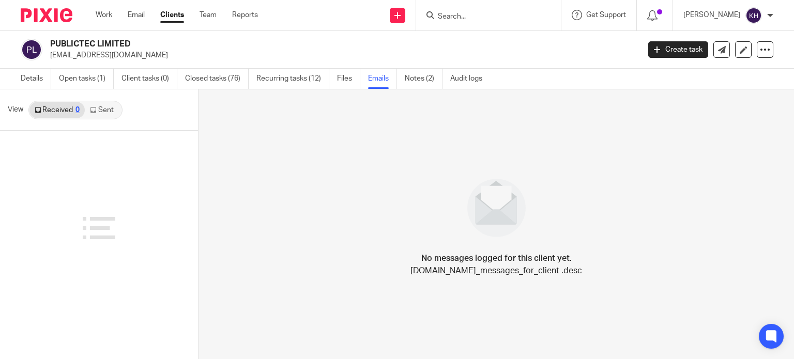
click at [100, 109] on link "Sent" at bounding box center [103, 110] width 36 height 17
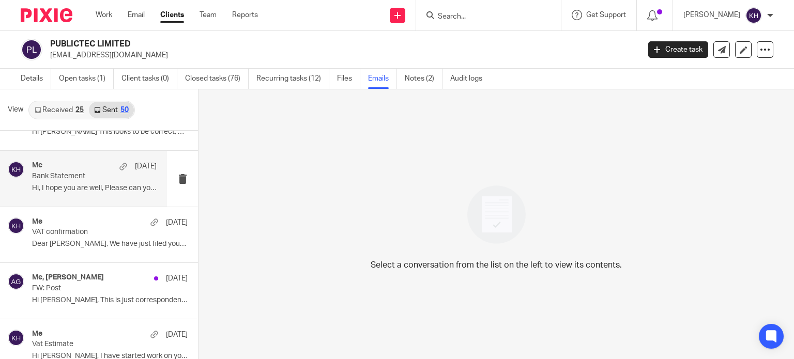
scroll to position [207, 0]
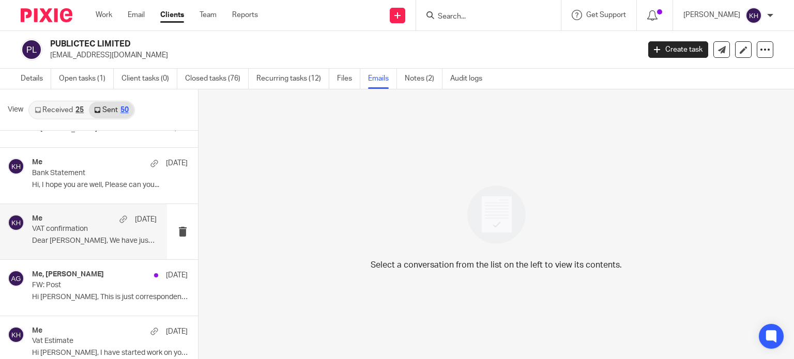
click at [49, 217] on div "Me 28 Jul" at bounding box center [94, 219] width 125 height 10
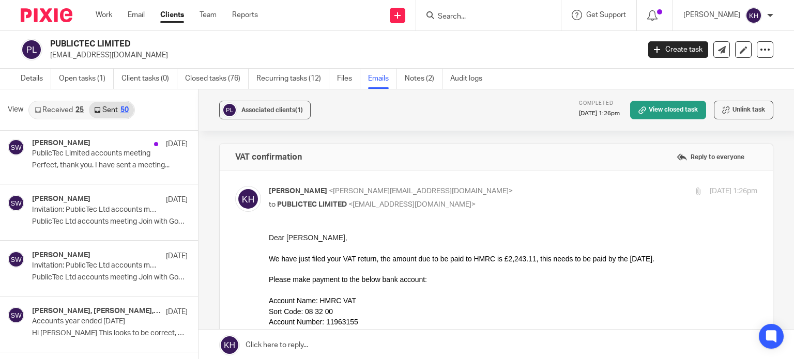
scroll to position [0, 0]
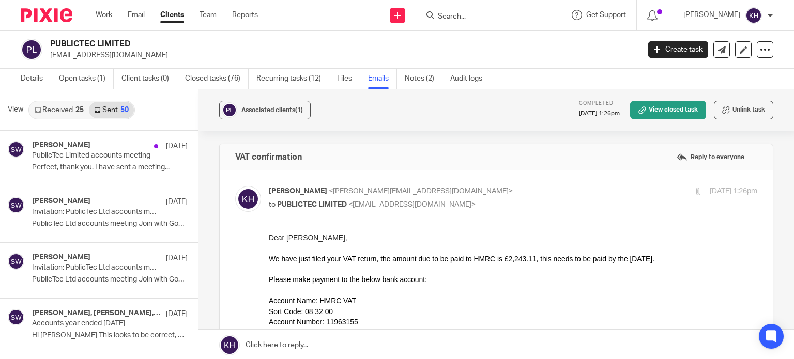
click at [92, 13] on div "Work Email Clients Team Reports Work Email Clients Team Reports Settings" at bounding box center [179, 15] width 188 height 30
click at [101, 13] on link "Work" at bounding box center [104, 15] width 17 height 10
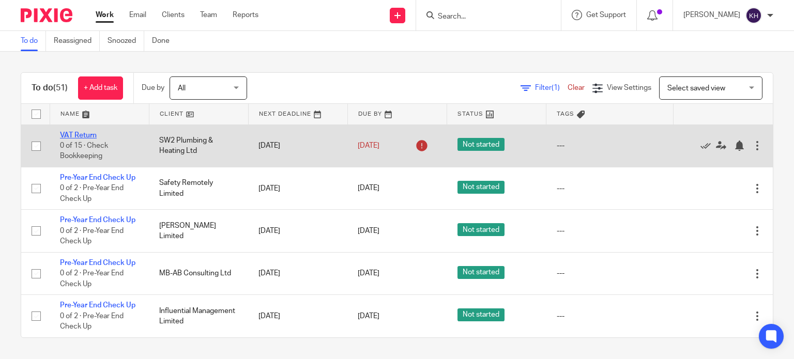
click at [80, 133] on link "VAT Return" at bounding box center [78, 135] width 37 height 7
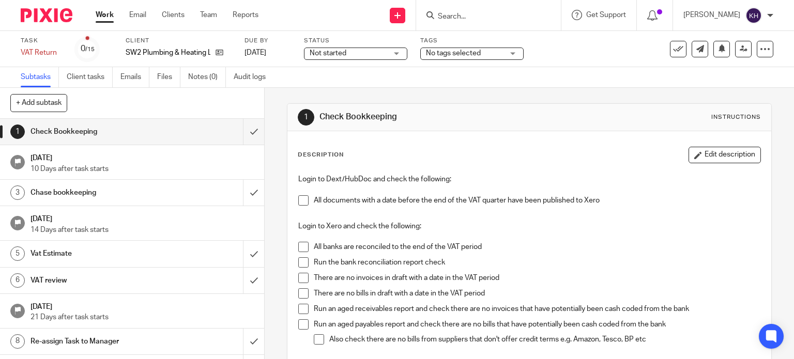
click at [354, 48] on span "Not started" at bounding box center [349, 53] width 78 height 11
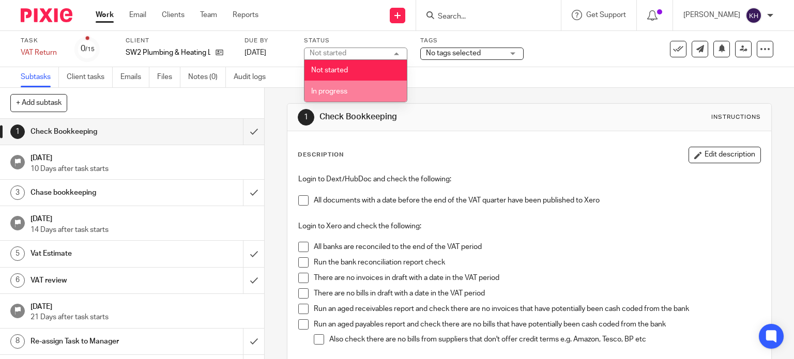
click at [365, 85] on li "In progress" at bounding box center [355, 91] width 102 height 21
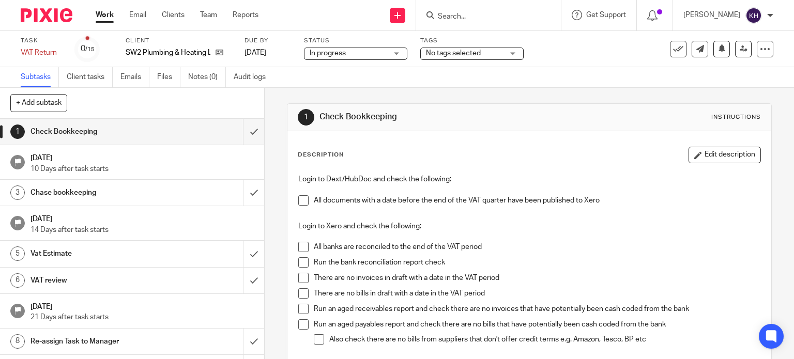
click at [486, 55] on span "No tags selected" at bounding box center [465, 53] width 78 height 11
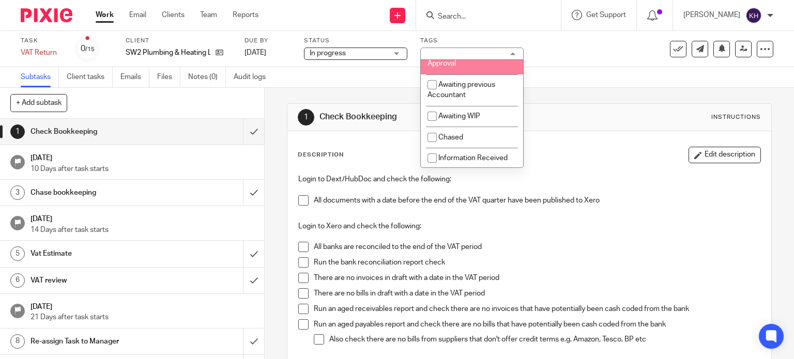
scroll to position [52, 0]
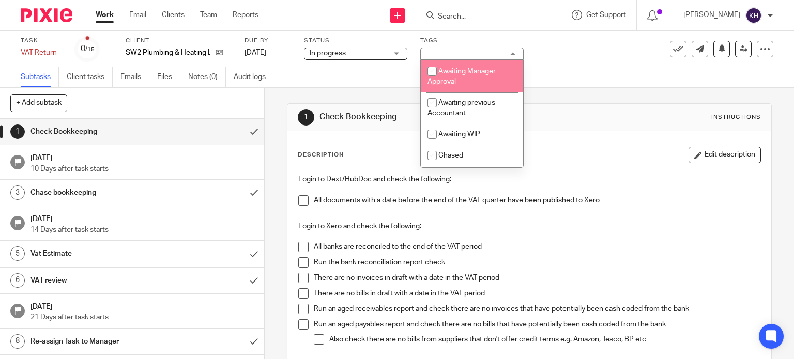
click at [483, 82] on li "Awaiting Manager Approval" at bounding box center [472, 76] width 102 height 32
checkbox input "true"
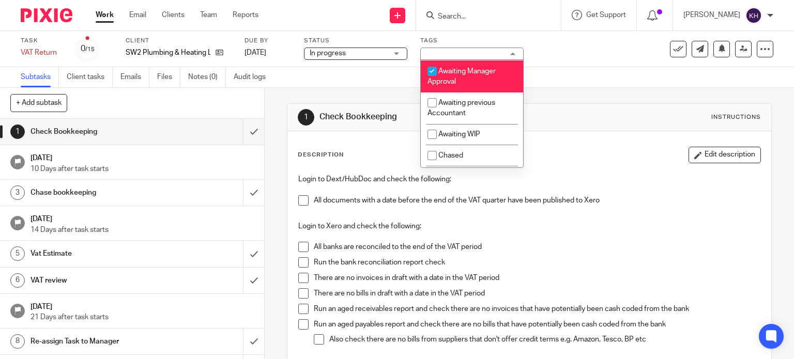
click at [585, 63] on div "Task VAT Return Save VAT Return 0 /15 Client SW2 Plumbing & Heating Ltd Due by …" at bounding box center [397, 49] width 794 height 36
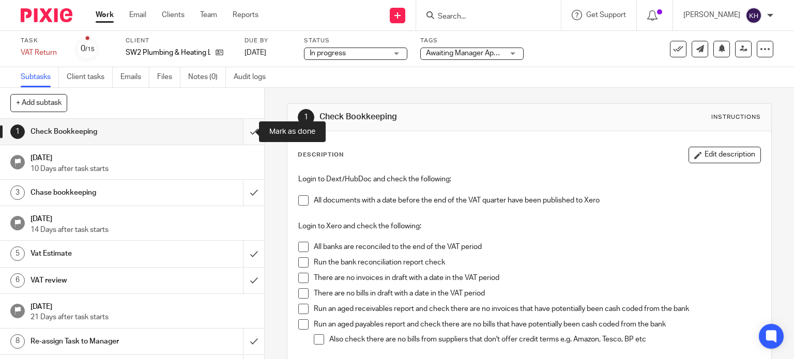
click at [247, 133] on input "submit" at bounding box center [132, 132] width 264 height 26
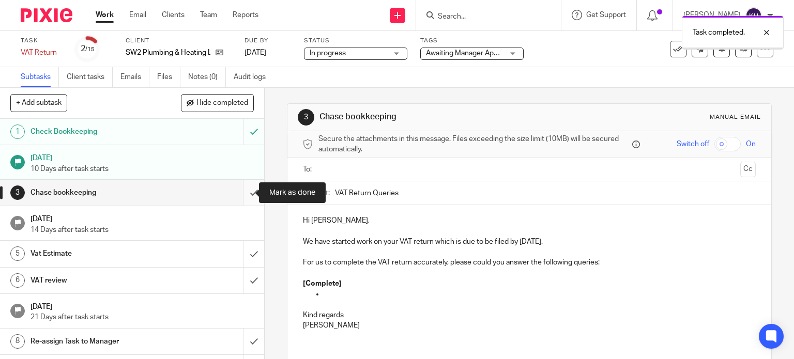
click at [246, 190] on input "submit" at bounding box center [132, 193] width 264 height 26
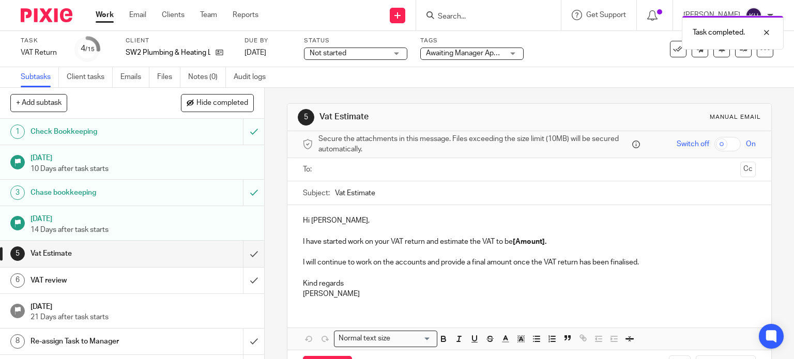
click at [383, 173] on input "text" at bounding box center [529, 170] width 414 height 12
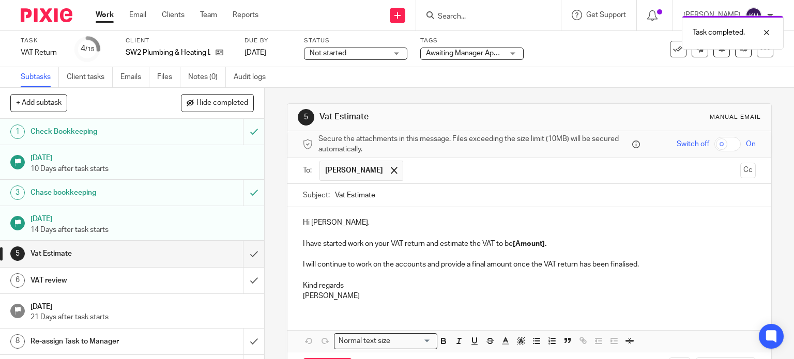
click at [403, 218] on p "Hi [PERSON_NAME]," at bounding box center [529, 223] width 453 height 10
click at [416, 254] on p at bounding box center [529, 254] width 453 height 10
click at [493, 242] on p "I have started work on your VAT return and estimate the VAT to be [Amount]." at bounding box center [529, 244] width 453 height 10
click at [515, 244] on strong "[Amount]." at bounding box center [530, 243] width 34 height 7
drag, startPoint x: 512, startPoint y: 243, endPoint x: 546, endPoint y: 244, distance: 34.6
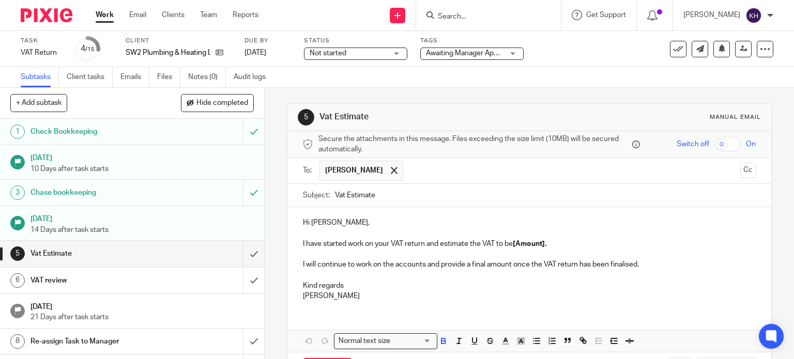
click at [546, 244] on p "I have started work on your VAT return and estimate the VAT to be [Amount]." at bounding box center [529, 244] width 453 height 10
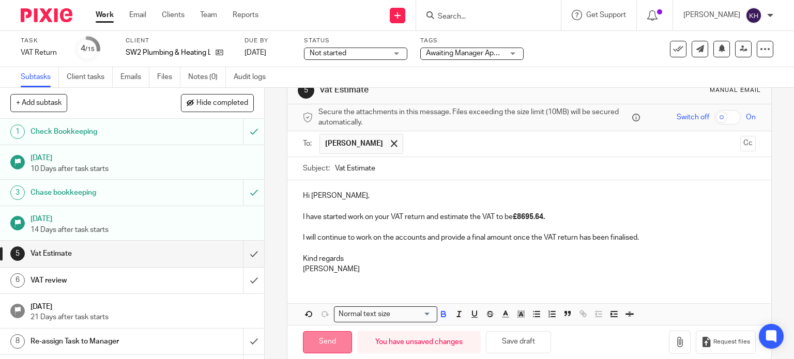
scroll to position [41, 0]
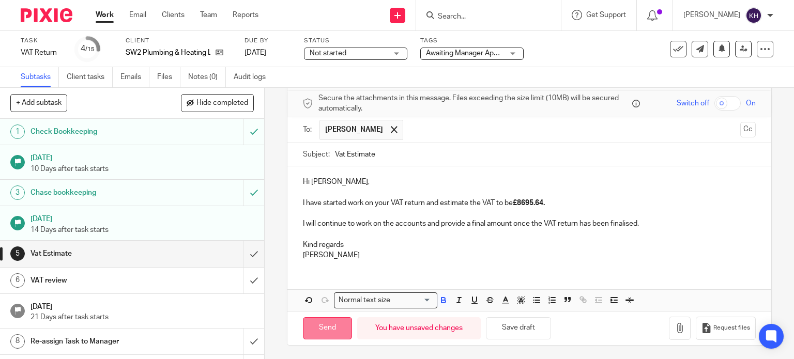
click at [324, 324] on input "Send" at bounding box center [327, 328] width 49 height 22
type input "Sent"
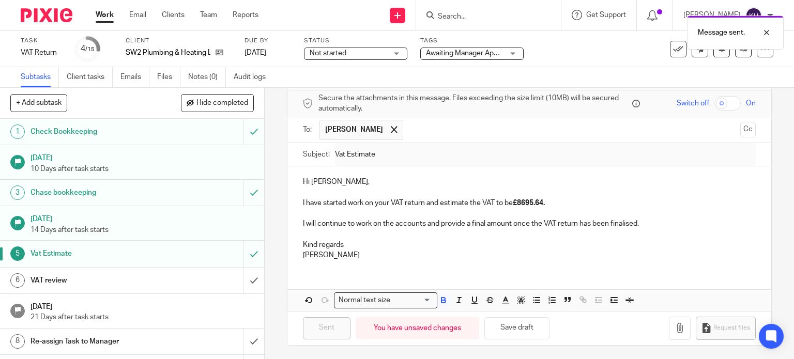
scroll to position [52, 0]
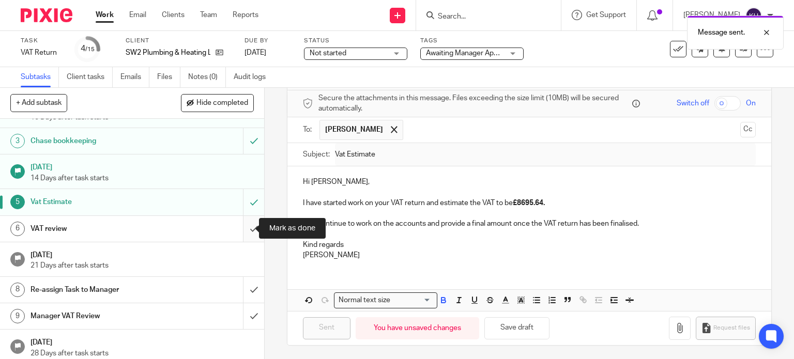
click at [248, 228] on input "submit" at bounding box center [132, 229] width 264 height 26
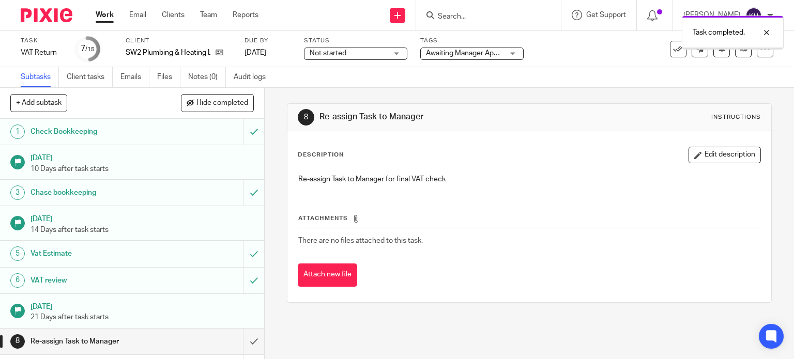
scroll to position [103, 0]
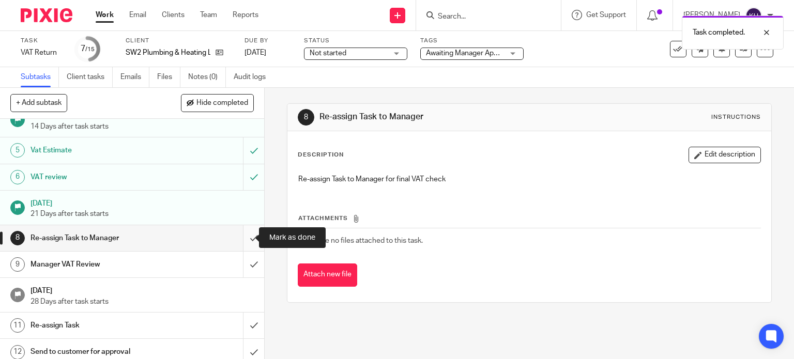
click at [243, 225] on input "submit" at bounding box center [132, 238] width 264 height 26
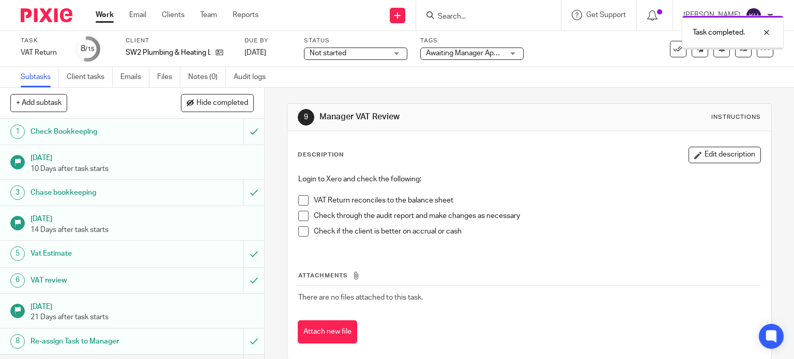
click at [739, 44] on div "Task completed." at bounding box center [733, 33] width 102 height 34
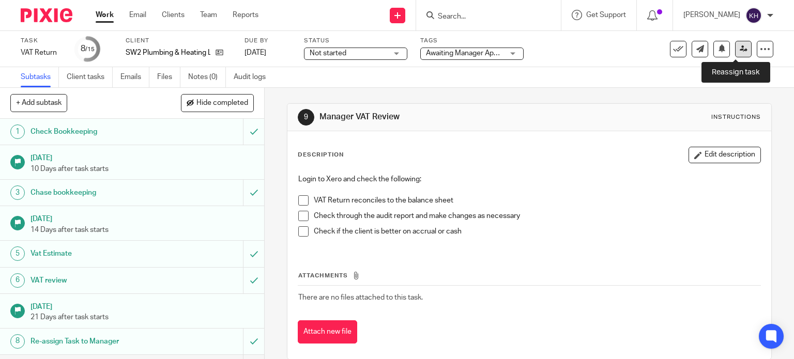
click at [740, 50] on icon at bounding box center [744, 49] width 8 height 8
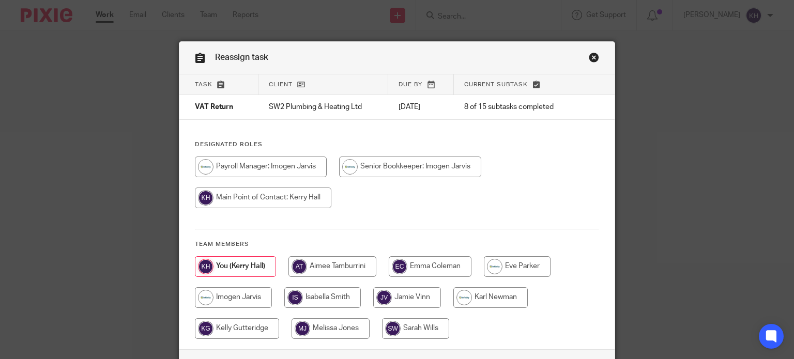
click at [220, 300] on input "radio" at bounding box center [233, 297] width 77 height 21
radio input "true"
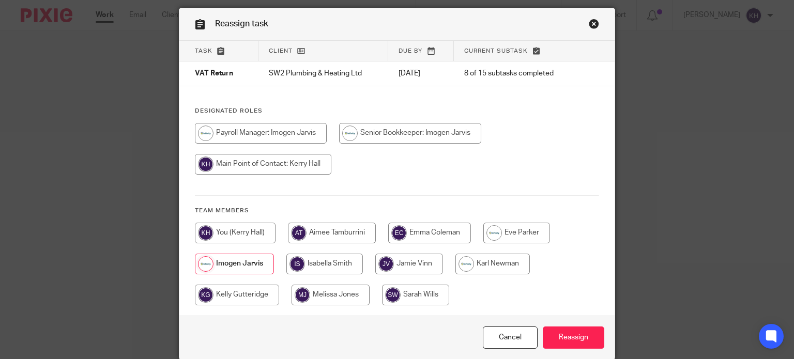
scroll to position [74, 0]
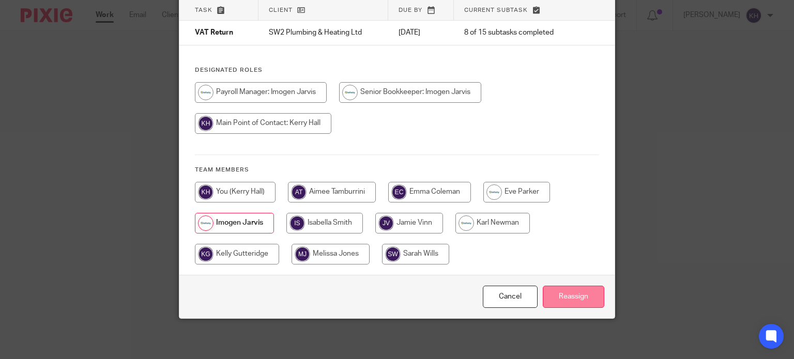
click at [564, 296] on input "Reassign" at bounding box center [574, 297] width 62 height 22
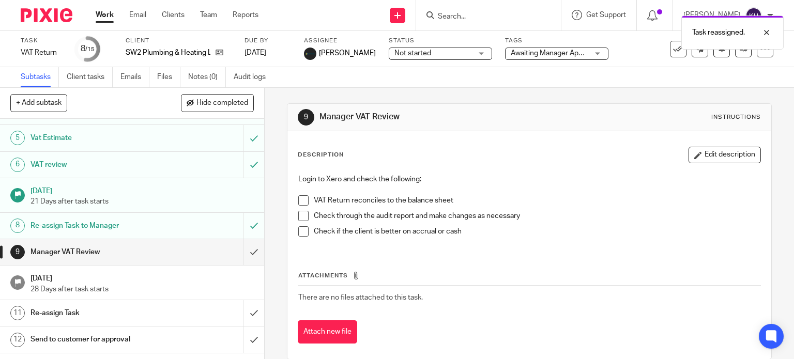
scroll to position [196, 0]
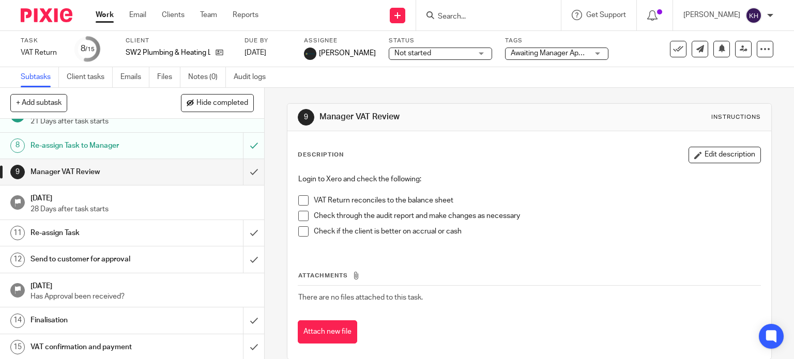
click at [431, 52] on span "Not started" at bounding box center [433, 53] width 78 height 11
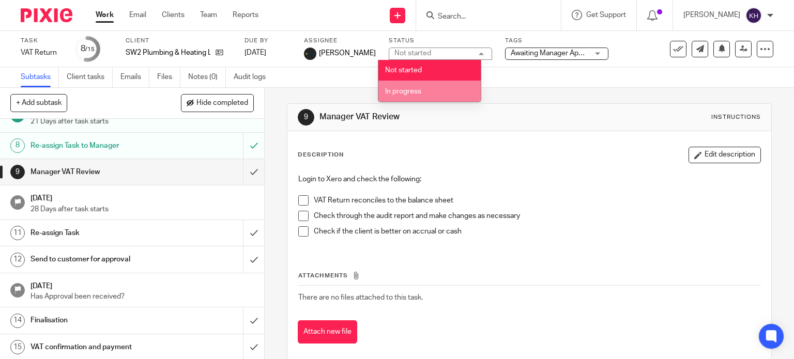
click at [434, 87] on li "In progress" at bounding box center [429, 91] width 102 height 21
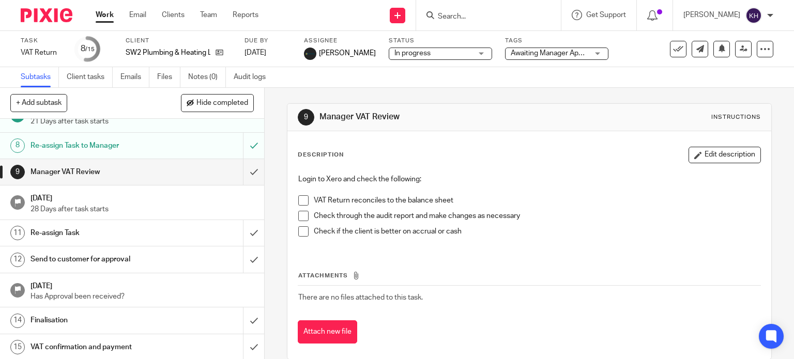
click at [562, 93] on div "9 Manager VAT Review Instructions Description Edit description Login to Xero an…" at bounding box center [529, 231] width 485 height 287
click at [109, 20] on link "Work" at bounding box center [105, 15] width 18 height 10
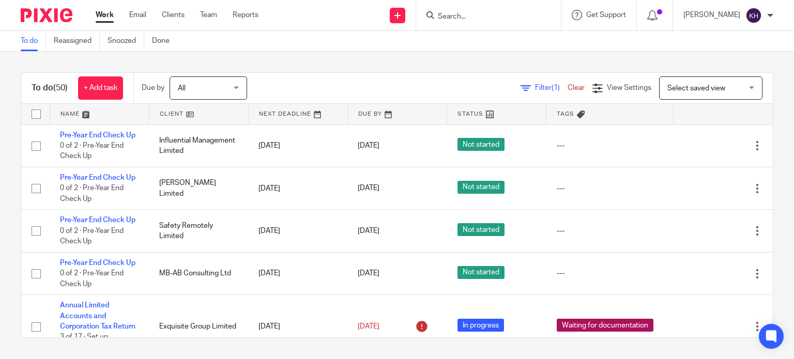
click at [285, 118] on link at bounding box center [298, 114] width 99 height 21
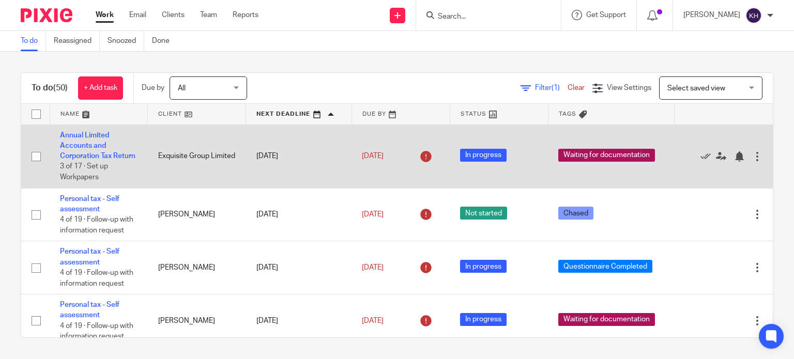
click at [81, 150] on td "Annual Limited Accounts and Corporation Tax Return 3 of 17 · Set up Workpapers" at bounding box center [99, 157] width 98 height 64
click at [87, 154] on link "Annual Limited Accounts and Corporation Tax Return" at bounding box center [97, 146] width 75 height 28
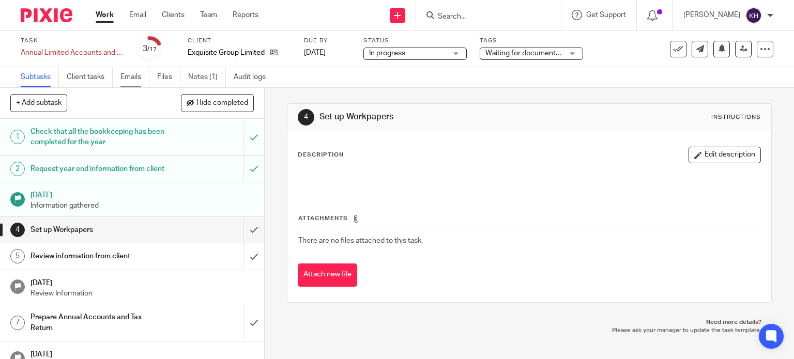
click at [123, 77] on link "Emails" at bounding box center [134, 77] width 29 height 20
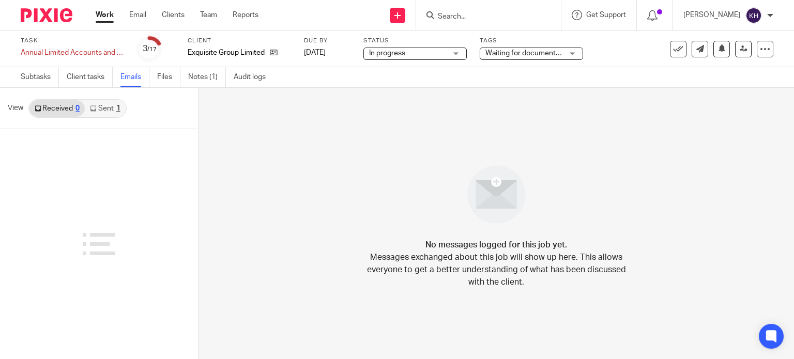
click at [108, 108] on link "Sent 1" at bounding box center [105, 108] width 40 height 17
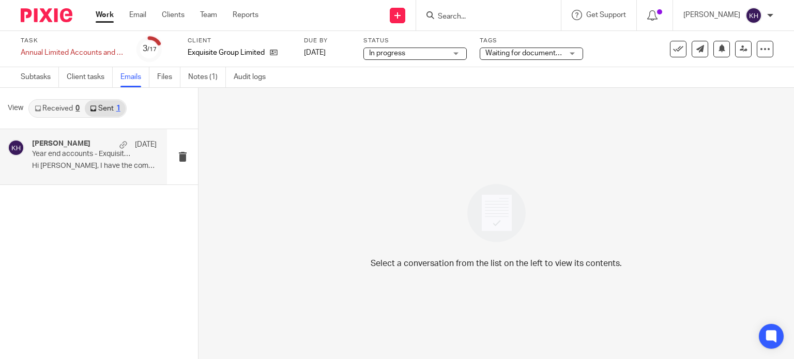
click at [96, 161] on div "Kerry Hall 28 Mar Year end accounts - Exquisite Group Limited Hi Jeremy, I have…" at bounding box center [94, 157] width 125 height 35
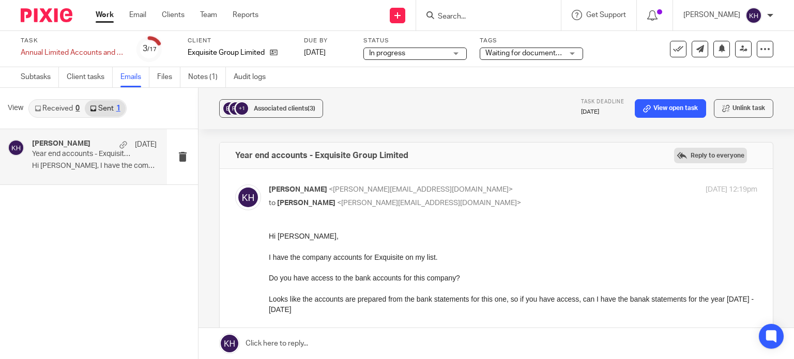
click at [703, 156] on label "Reply to everyone" at bounding box center [710, 156] width 73 height 16
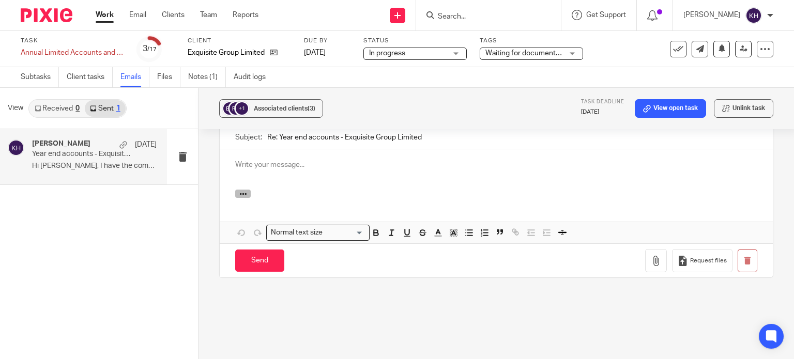
click at [241, 190] on icon "button" at bounding box center [243, 194] width 8 height 8
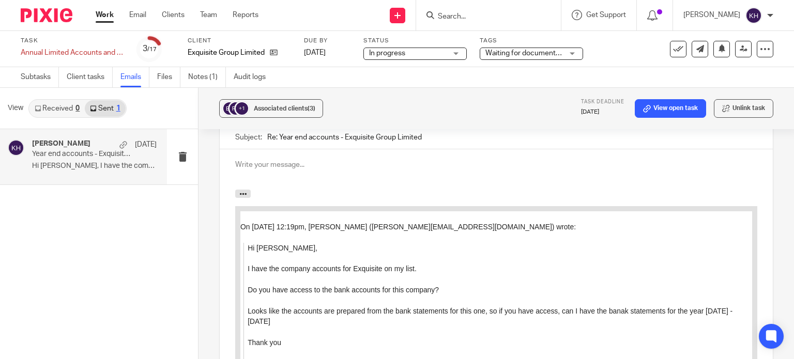
click at [254, 160] on p at bounding box center [496, 165] width 522 height 10
drag, startPoint x: 302, startPoint y: 321, endPoint x: 241, endPoint y: 270, distance: 80.3
click at [241, 270] on div "On 28 Mar 2025 at 12:19pm, Kerry Hall (k.hall@directpeak.co.uk) wrote: Hi Jerem…" at bounding box center [496, 295] width 512 height 168
click at [413, 190] on div at bounding box center [496, 287] width 553 height 195
click at [93, 150] on p "Year end accounts - Exquisite Group Limited" at bounding box center [82, 154] width 100 height 9
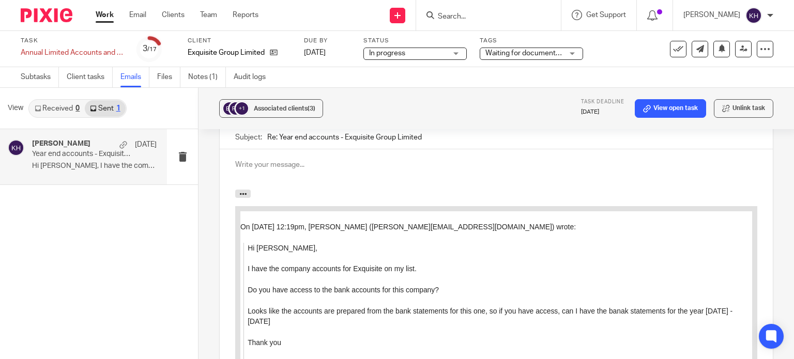
click at [108, 16] on link "Work" at bounding box center [105, 15] width 18 height 10
click at [44, 72] on link "Subtasks" at bounding box center [40, 77] width 38 height 20
drag, startPoint x: 91, startPoint y: 10, endPoint x: 102, endPoint y: 12, distance: 11.0
click at [94, 11] on div "Work Email Clients Team Reports Work Email Clients Team Reports Settings" at bounding box center [179, 15] width 189 height 30
click at [111, 12] on link "Work" at bounding box center [105, 15] width 18 height 10
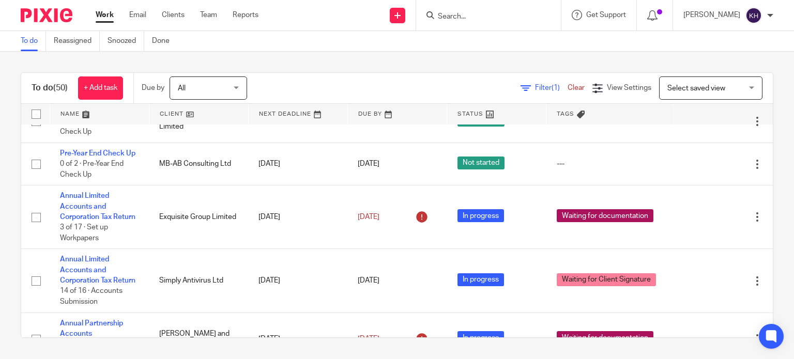
scroll to position [155, 0]
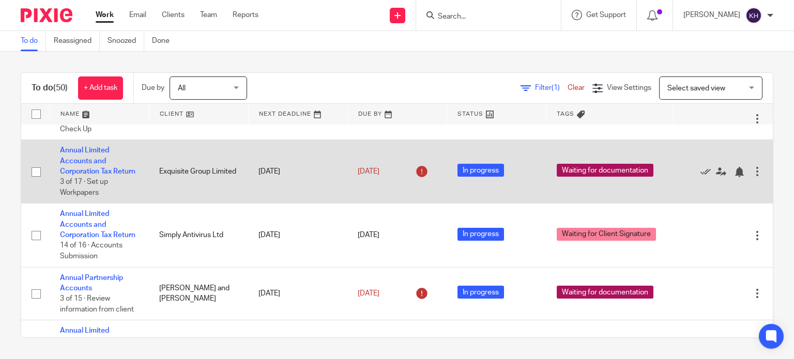
click at [93, 198] on td "Annual Limited Accounts and Corporation Tax Return 3 of 17 · Set up Workpapers" at bounding box center [99, 172] width 99 height 64
click at [73, 175] on link "Annual Limited Accounts and Corporation Tax Return" at bounding box center [97, 161] width 75 height 28
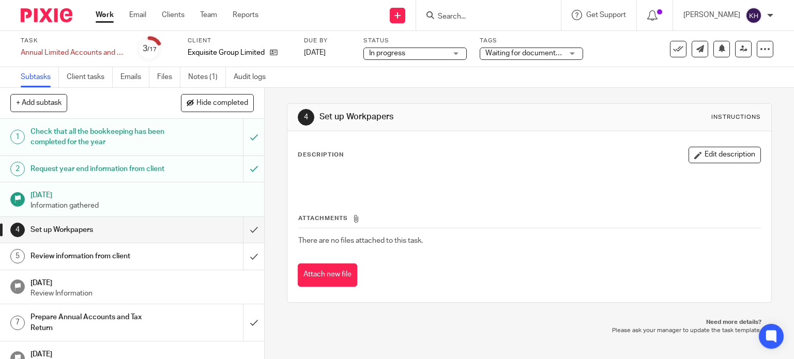
click at [546, 53] on span "Waiting for documentation" at bounding box center [528, 53] width 86 height 7
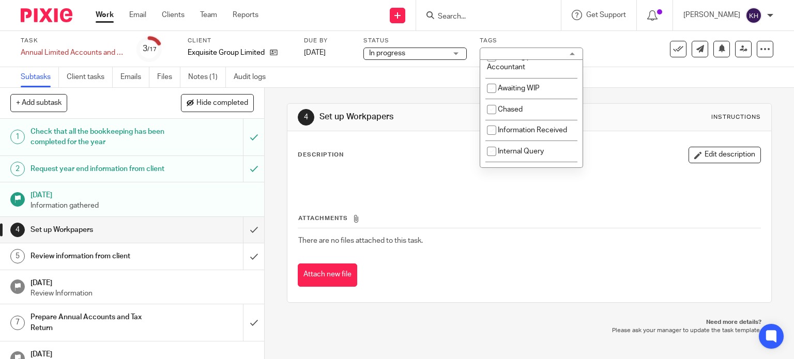
scroll to position [103, 0]
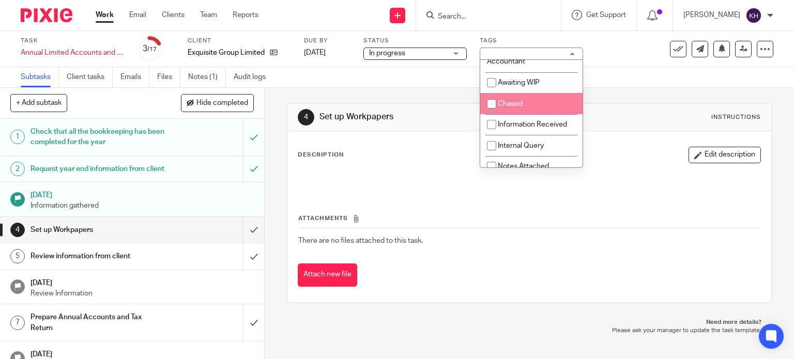
click at [546, 98] on li "Chased" at bounding box center [531, 103] width 102 height 21
checkbox input "true"
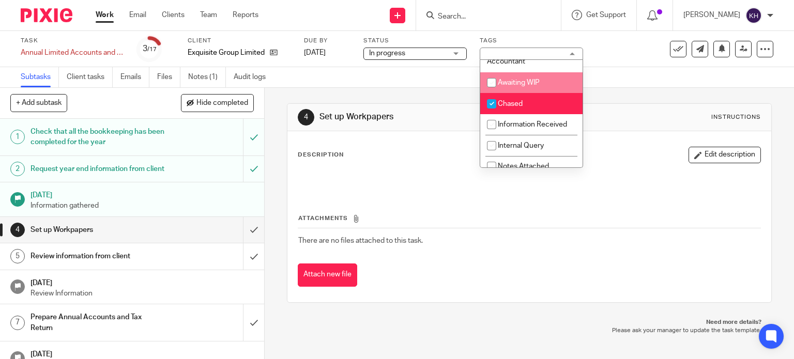
click at [684, 68] on div "Subtasks Client tasks Emails Files Notes (1) Audit logs" at bounding box center [397, 77] width 794 height 21
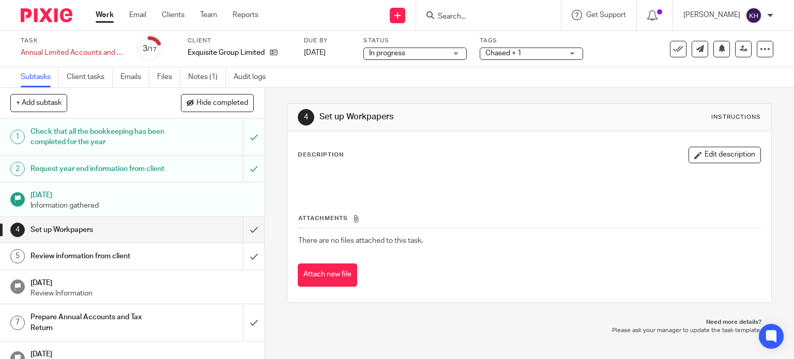
click at [101, 16] on link "Work" at bounding box center [105, 15] width 18 height 10
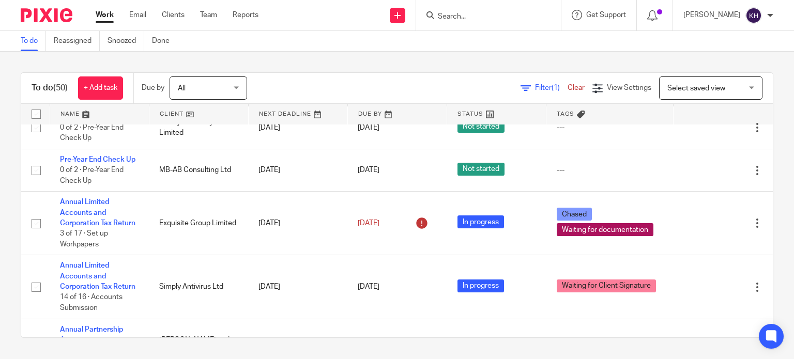
scroll to position [207, 0]
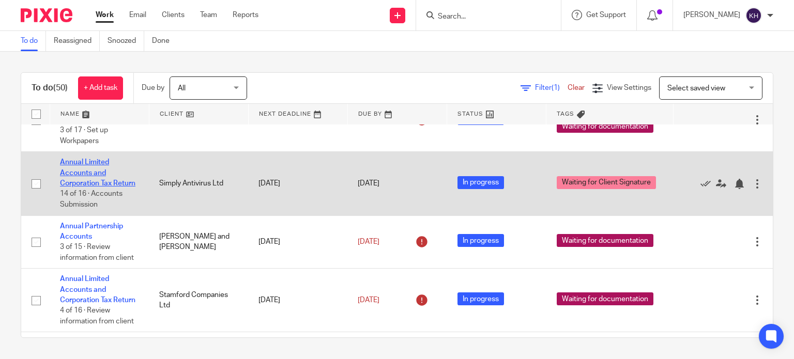
click at [84, 187] on link "Annual Limited Accounts and Corporation Tax Return" at bounding box center [97, 173] width 75 height 28
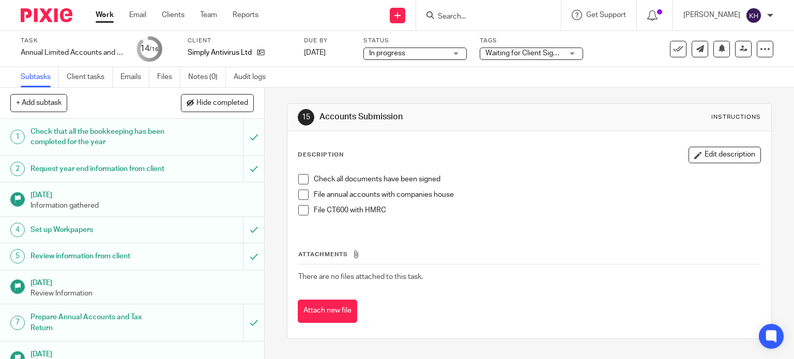
click at [550, 48] on span "Waiting for Client Signature" at bounding box center [524, 53] width 78 height 11
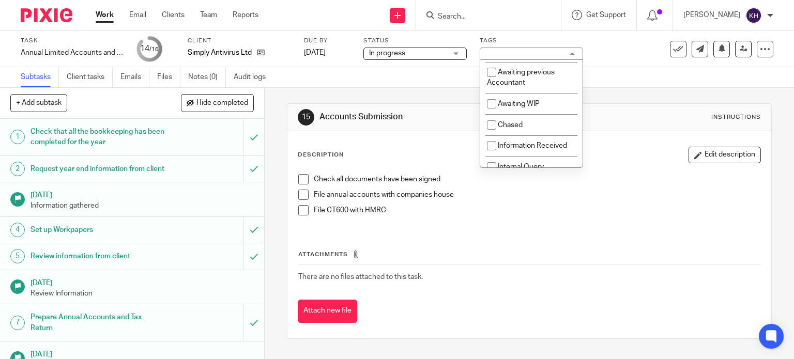
scroll to position [52, 0]
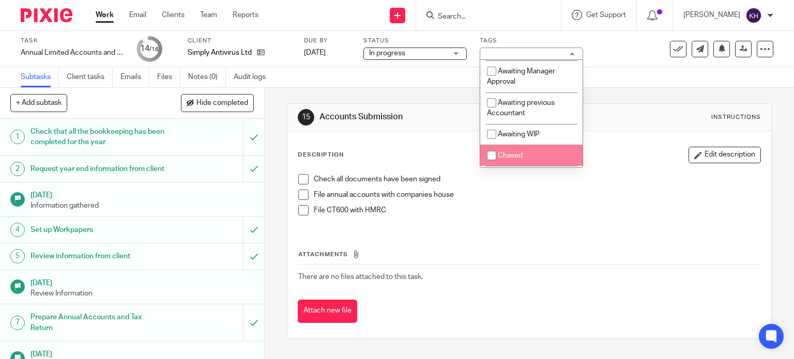
click at [535, 150] on li "Chased" at bounding box center [531, 155] width 102 height 21
checkbox input "true"
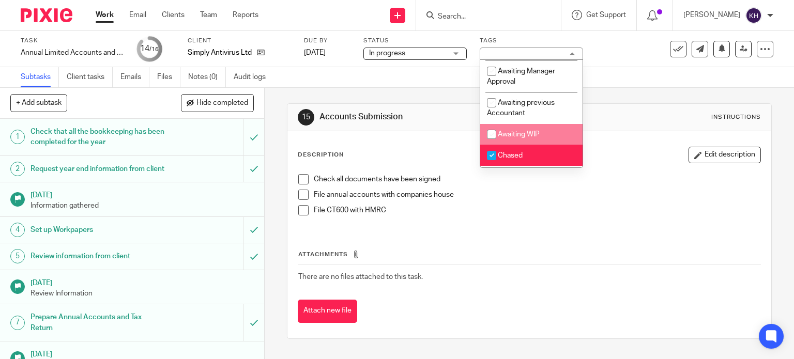
click at [657, 74] on div "Subtasks Client tasks Emails Files Notes (0) Audit logs" at bounding box center [397, 77] width 794 height 21
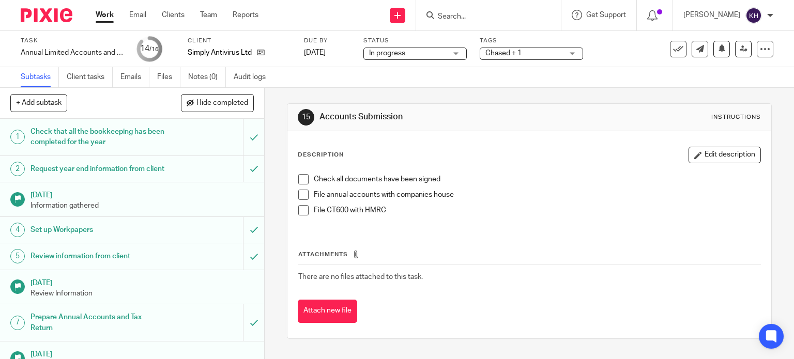
click at [104, 13] on link "Work" at bounding box center [105, 15] width 18 height 10
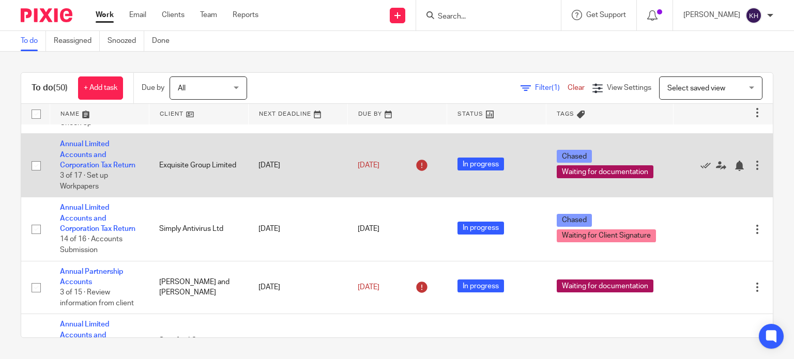
scroll to position [207, 0]
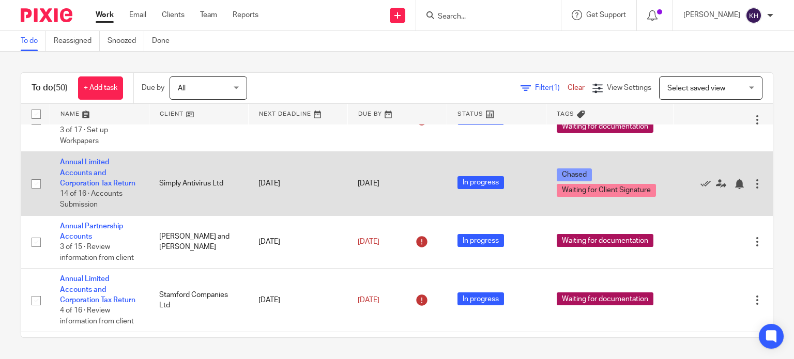
click at [64, 216] on td "Annual Limited Accounts and Corporation Tax Return 14 of 16 · Accounts Submissi…" at bounding box center [99, 184] width 99 height 64
click at [71, 216] on td "Annual Limited Accounts and Corporation Tax Return 14 of 16 · Accounts Submissi…" at bounding box center [99, 184] width 99 height 64
click at [81, 216] on td "Annual Limited Accounts and Corporation Tax Return 14 of 16 · Accounts Submissi…" at bounding box center [99, 184] width 99 height 64
click at [83, 187] on link "Annual Limited Accounts and Corporation Tax Return" at bounding box center [97, 173] width 75 height 28
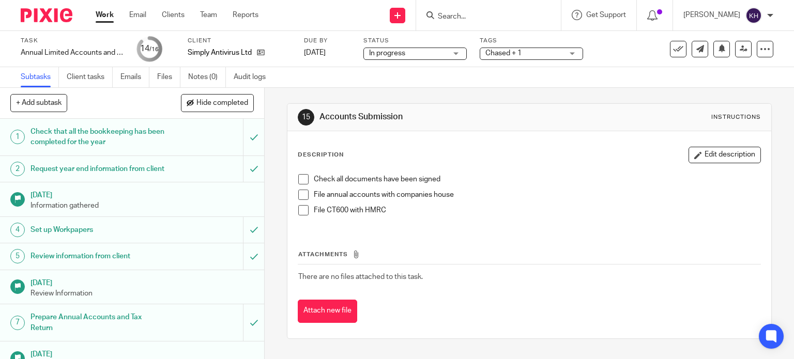
click at [110, 16] on link "Work" at bounding box center [105, 15] width 18 height 10
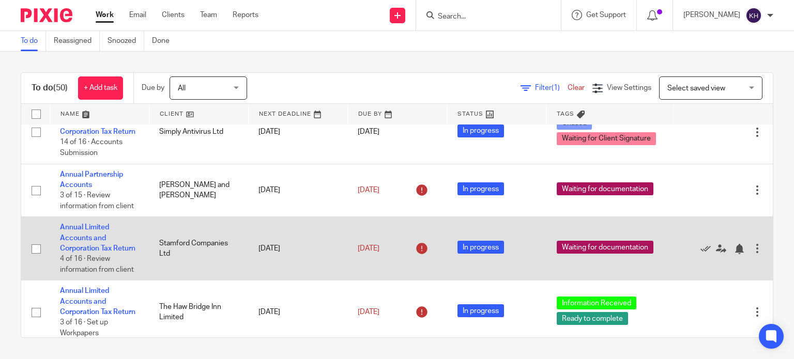
scroll to position [310, 0]
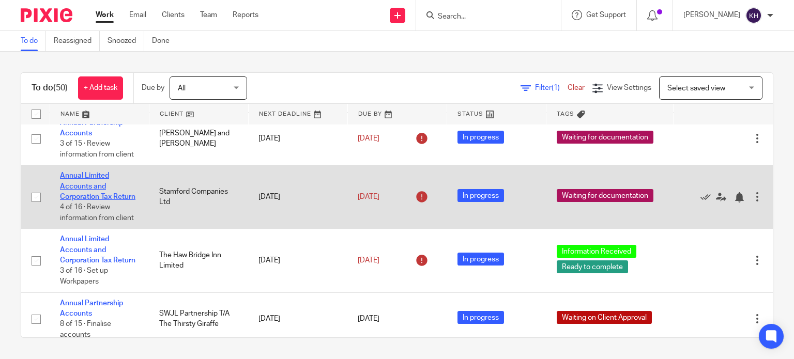
click at [79, 201] on link "Annual Limited Accounts and Corporation Tax Return" at bounding box center [97, 186] width 75 height 28
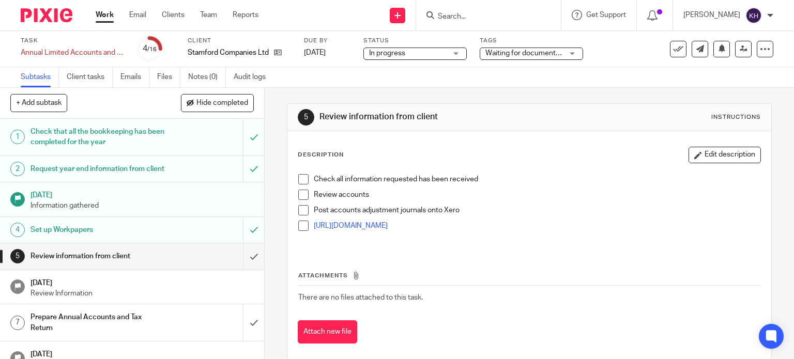
click at [119, 76] on ul "Subtasks Client tasks Emails Files Notes (0) Audit logs" at bounding box center [151, 77] width 260 height 20
click at [135, 76] on link "Emails" at bounding box center [134, 77] width 29 height 20
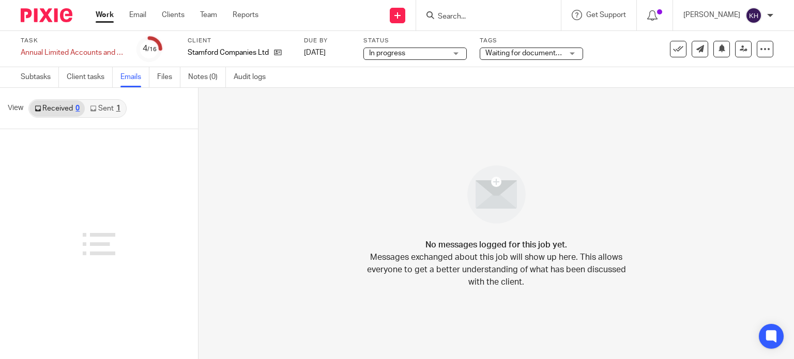
click at [115, 105] on link "Sent 1" at bounding box center [105, 108] width 40 height 17
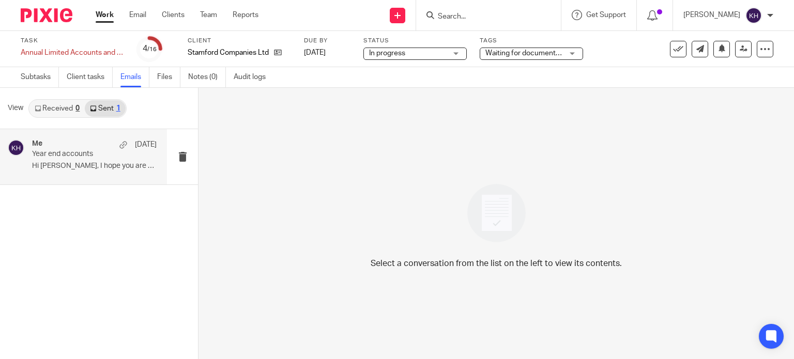
click at [90, 164] on p "Hi [PERSON_NAME], I hope you are well, We are..." at bounding box center [94, 166] width 125 height 9
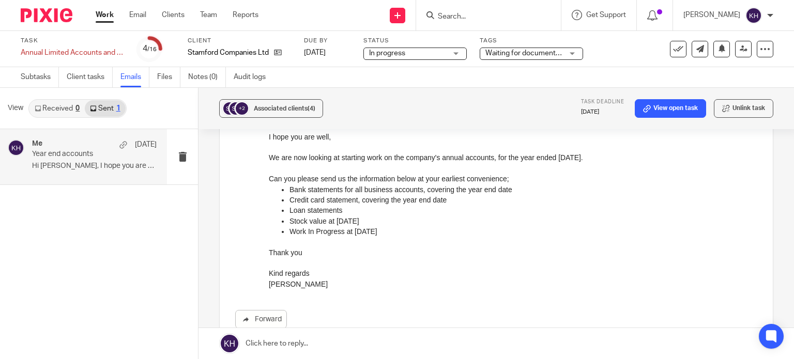
scroll to position [103, 0]
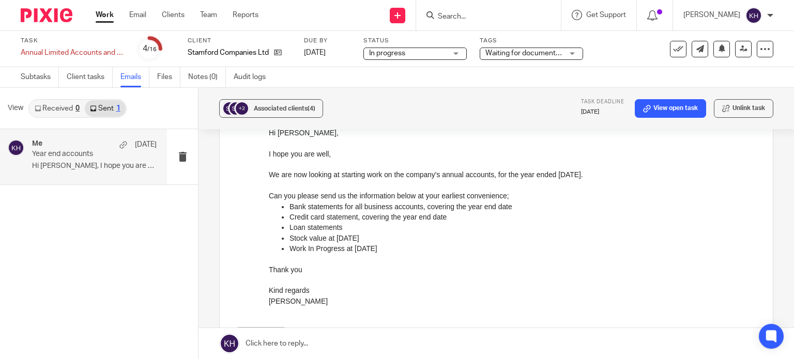
click at [403, 262] on div "Hi [PERSON_NAME], I hope you are well, We are now looking at starting work on t…" at bounding box center [513, 217] width 488 height 179
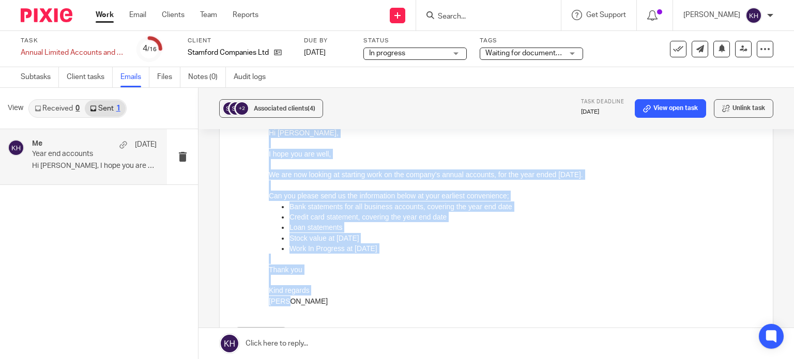
drag, startPoint x: 302, startPoint y: 301, endPoint x: 256, endPoint y: 134, distance: 172.8
click at [269, 134] on html "Hi [PERSON_NAME], I hope you are well, We are now looking at starting work on t…" at bounding box center [513, 217] width 488 height 179
copy div "Hi [PERSON_NAME], I hope you are well, We are now looking at starting work on t…"
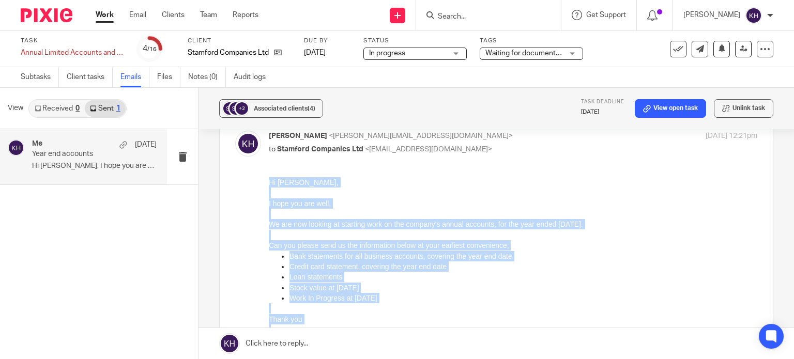
scroll to position [0, 0]
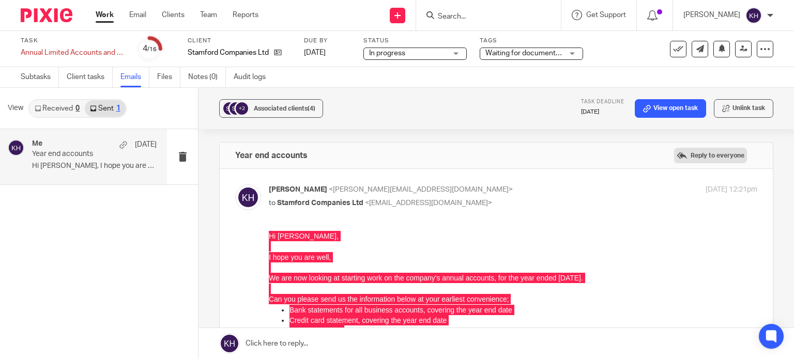
click at [701, 152] on label "Reply to everyone" at bounding box center [710, 156] width 73 height 16
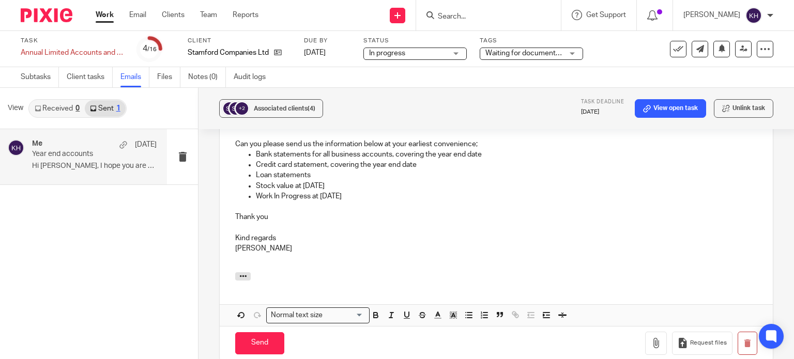
scroll to position [427, 0]
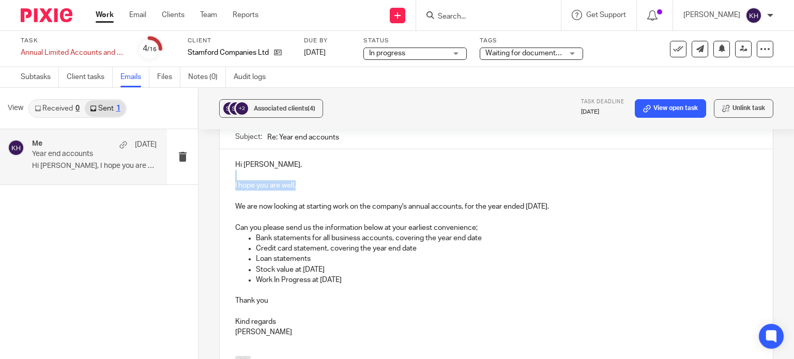
drag, startPoint x: 310, startPoint y: 174, endPoint x: 234, endPoint y: 166, distance: 76.9
click at [234, 166] on div "Hi Simon, I hope you are well, We are now looking at starting work on the compa…" at bounding box center [496, 252] width 553 height 207
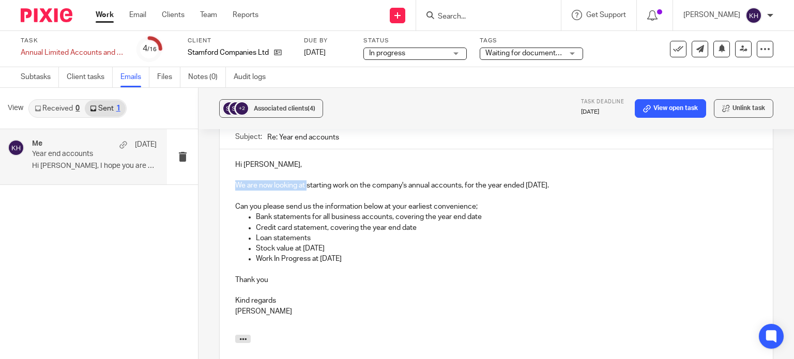
drag, startPoint x: 235, startPoint y: 172, endPoint x: 305, endPoint y: 174, distance: 70.9
click at [305, 180] on p "We are now looking at starting work on the company's annual accounts, for the y…" at bounding box center [496, 185] width 522 height 10
click at [413, 243] on p "Stock value at 31st March 2025" at bounding box center [506, 248] width 501 height 10
click at [277, 180] on p "In follow up to the email below, we need to start work on your company annual a…" at bounding box center [496, 185] width 522 height 10
click at [242, 180] on p "In follow up to the email below, we need to start work on your company annual a…" at bounding box center [496, 185] width 522 height 10
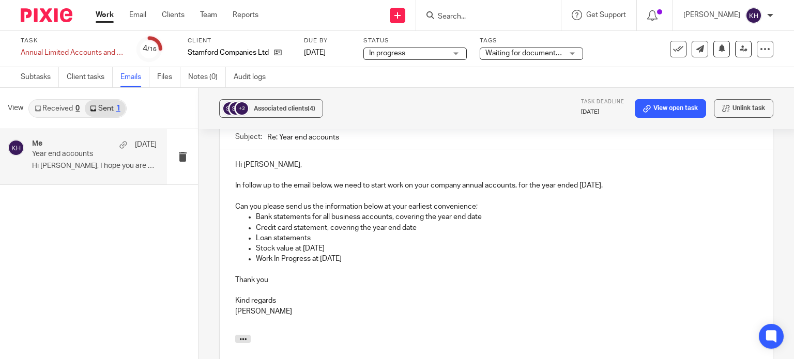
click at [281, 180] on p "In follow up to the email below, we need to start work on your company annual a…" at bounding box center [496, 185] width 522 height 10
click at [330, 180] on p "In follow up to the email below, we need to start work on your company annual a…" at bounding box center [496, 185] width 522 height 10
click at [333, 180] on p "In follow up to the email below, we need to start work on your company annual a…" at bounding box center [496, 185] width 522 height 10
click at [348, 180] on p "In follow up to the email below, we need to start work on your company annual a…" at bounding box center [496, 185] width 522 height 10
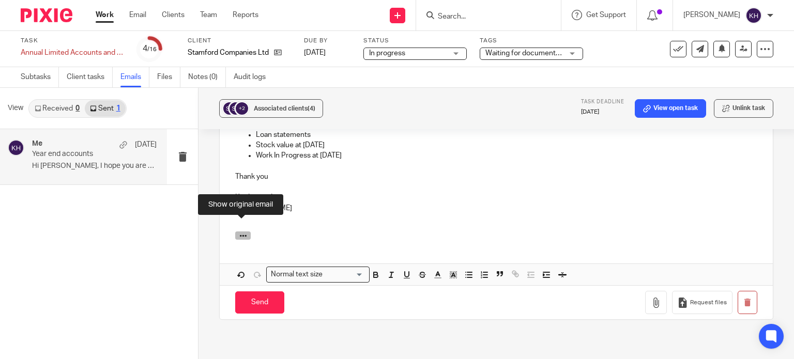
click at [243, 232] on icon "button" at bounding box center [243, 236] width 8 height 8
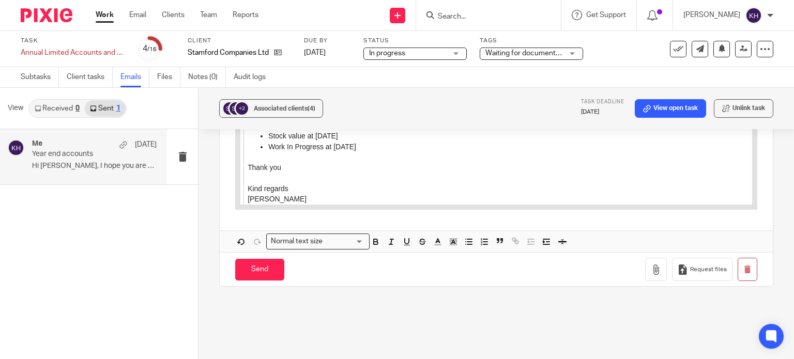
scroll to position [839, 0]
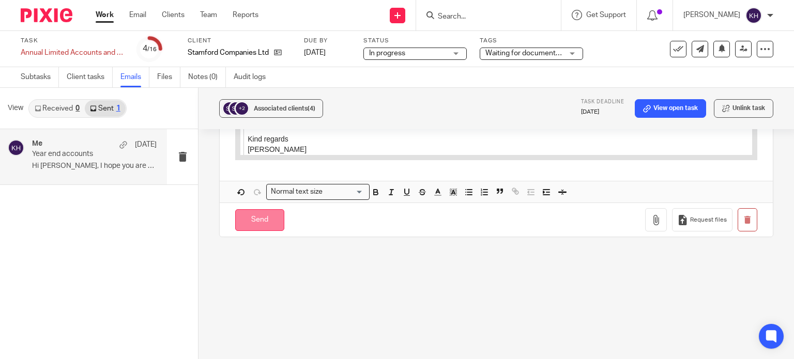
click at [252, 209] on input "Send" at bounding box center [259, 220] width 49 height 22
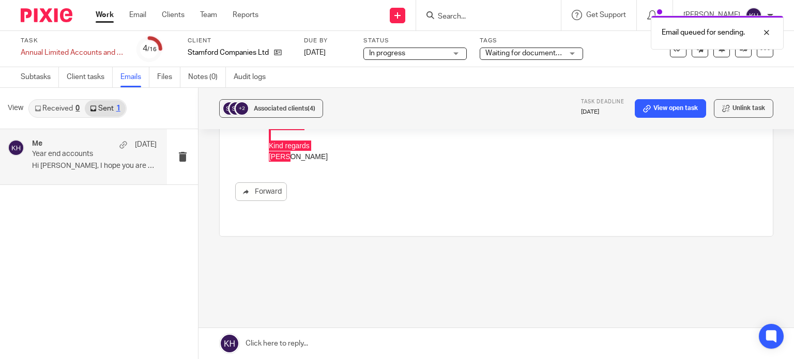
click at [62, 108] on link "Received 0" at bounding box center [56, 108] width 55 height 17
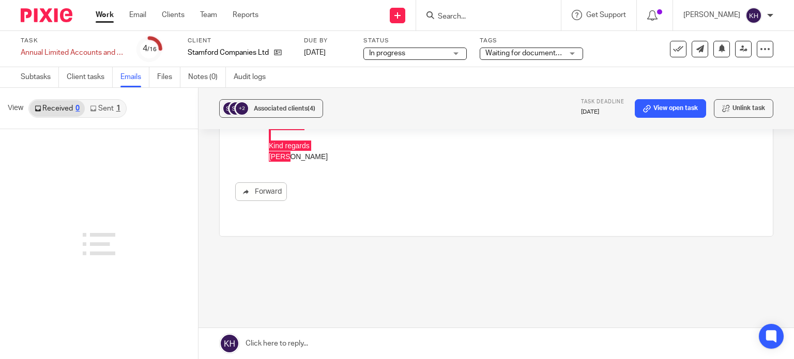
click at [103, 108] on link "Sent 1" at bounding box center [105, 108] width 40 height 17
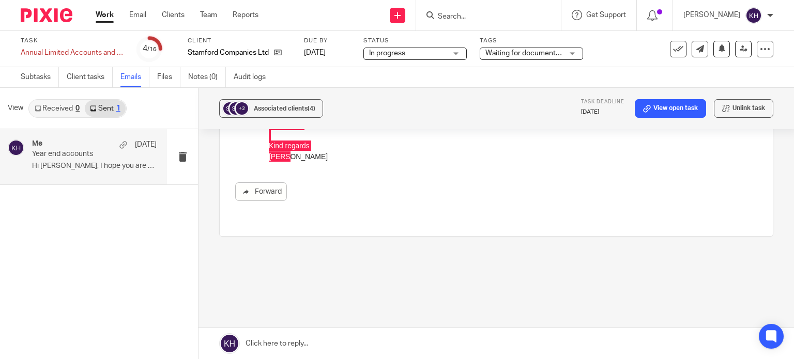
click at [528, 54] on span "Waiting for documentation" at bounding box center [528, 53] width 86 height 7
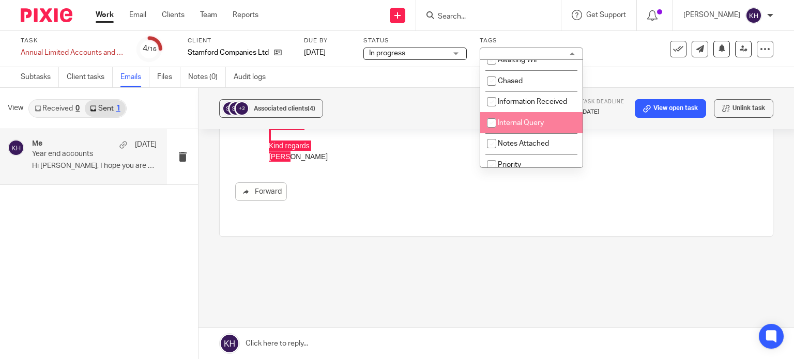
scroll to position [103, 0]
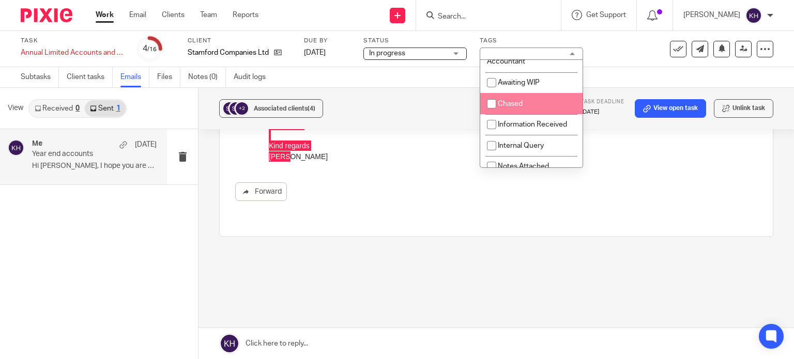
click at [548, 105] on li "Chased" at bounding box center [531, 103] width 102 height 21
checkbox input "true"
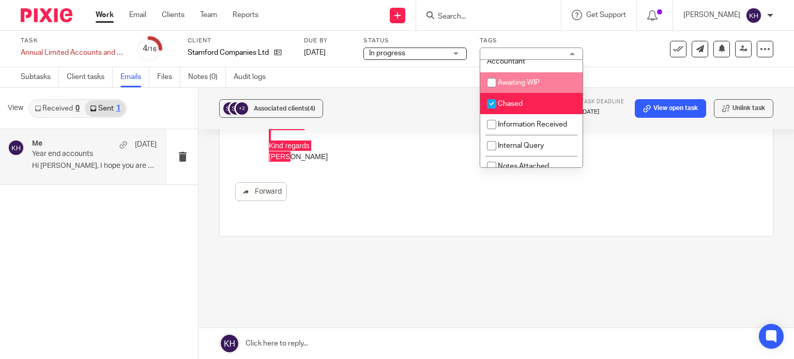
click at [616, 58] on div "Task Annual Limited Accounts and Corporation Tax Return Save Annual Limited Acc…" at bounding box center [334, 49] width 627 height 25
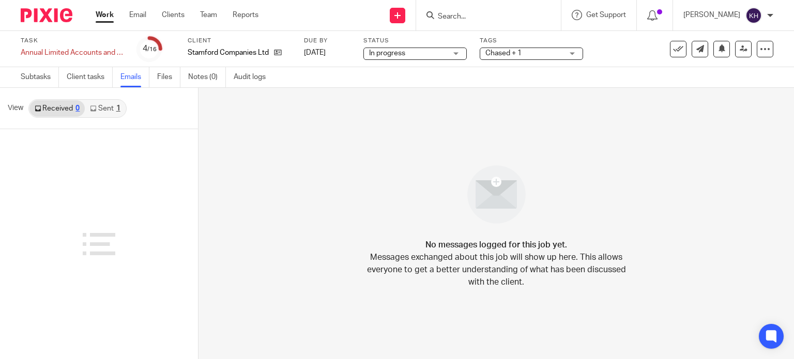
click at [104, 18] on link "Work" at bounding box center [105, 15] width 18 height 10
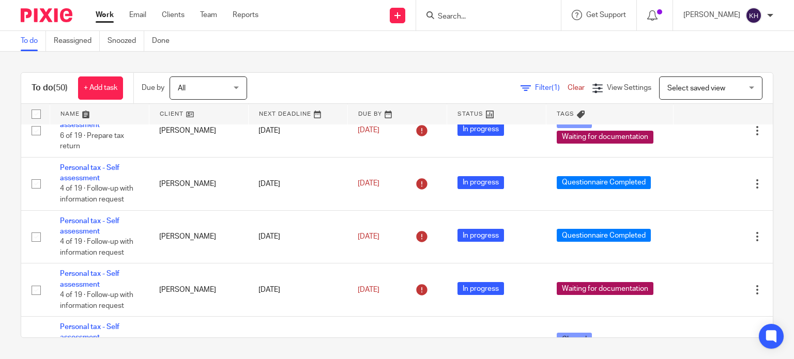
scroll to position [724, 0]
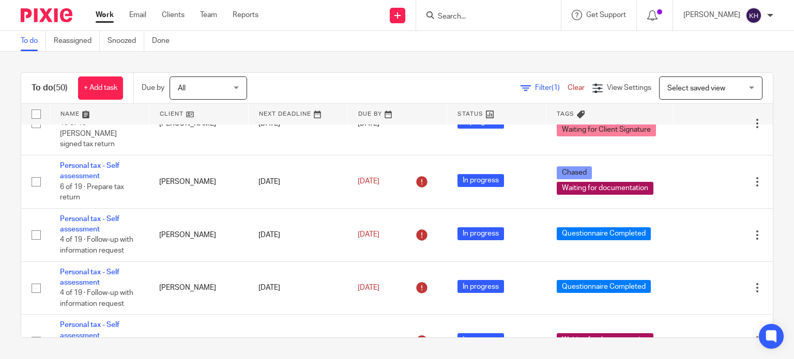
click at [503, 8] on div at bounding box center [488, 15] width 145 height 30
click at [504, 22] on div at bounding box center [488, 15] width 145 height 30
click at [498, 18] on input "Search" at bounding box center [483, 16] width 93 height 9
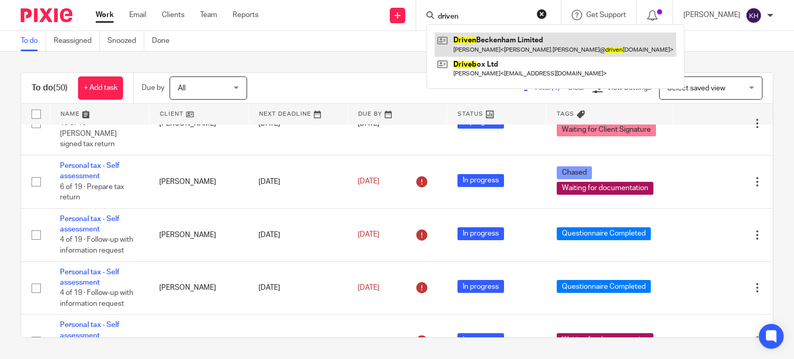
type input "driven"
click at [525, 43] on link at bounding box center [555, 45] width 241 height 24
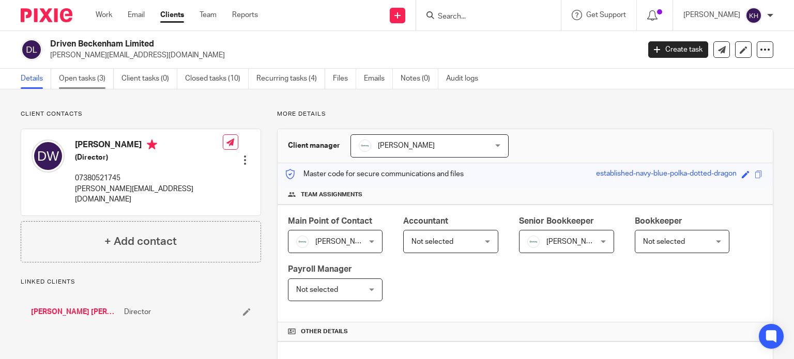
click at [79, 84] on link "Open tasks (3)" at bounding box center [86, 79] width 55 height 20
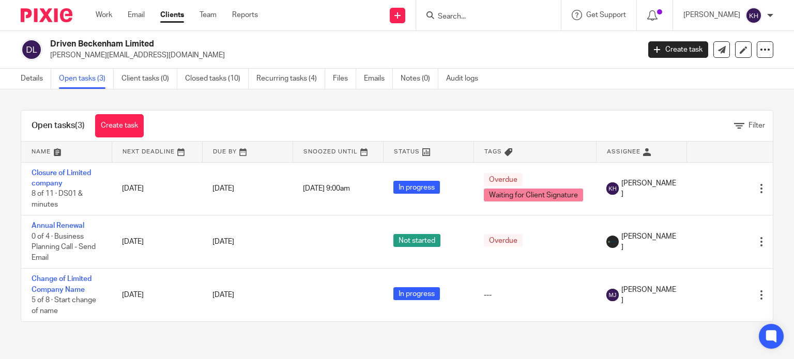
click at [530, 116] on div "Open tasks (3) Create task Filter" at bounding box center [396, 126] width 751 height 31
